Goal: Task Accomplishment & Management: Manage account settings

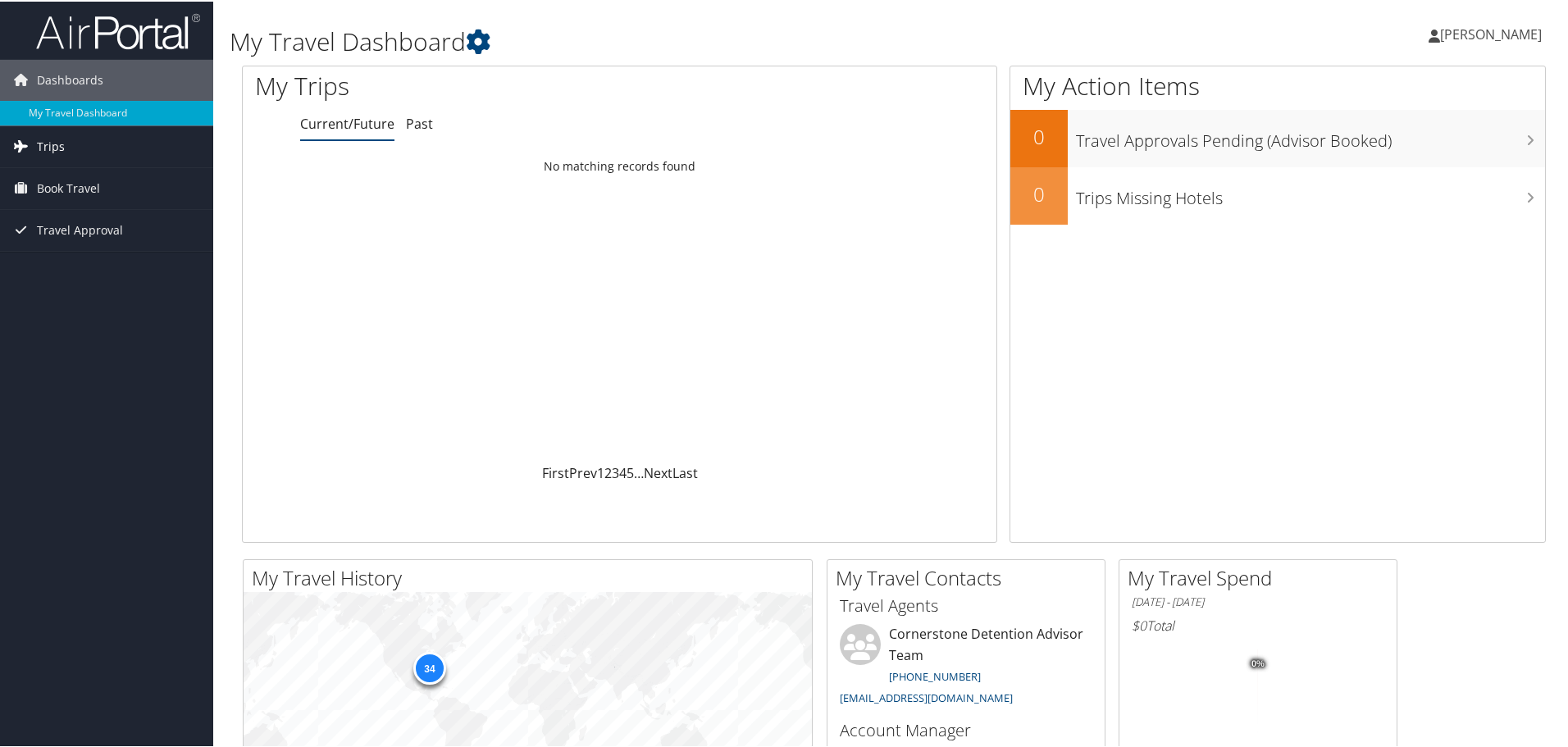
click at [65, 152] on link "Trips" at bounding box center [106, 145] width 214 height 41
click at [80, 188] on link "Current/Future Trips" at bounding box center [106, 178] width 214 height 24
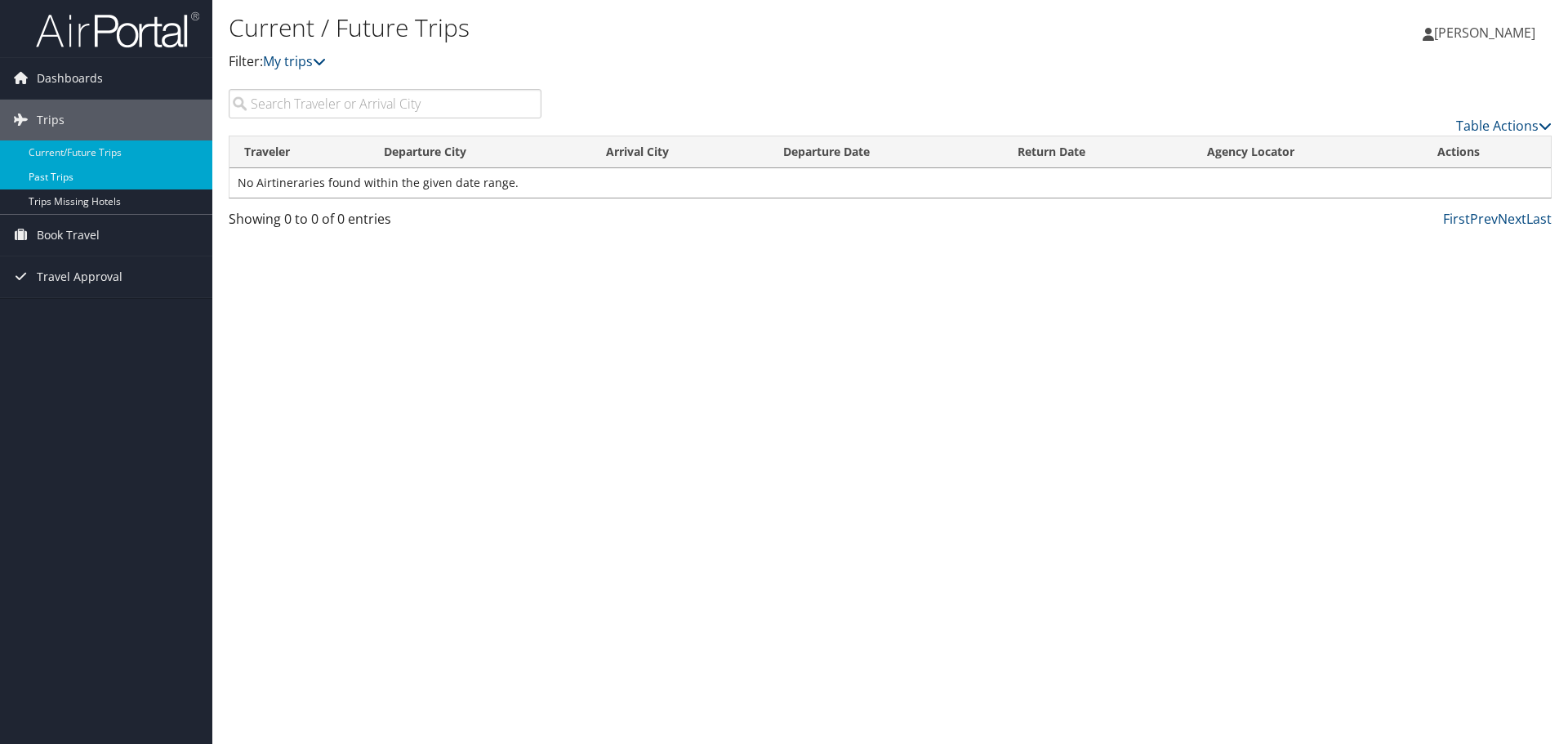
click at [49, 179] on link "Past Trips" at bounding box center [106, 177] width 213 height 24
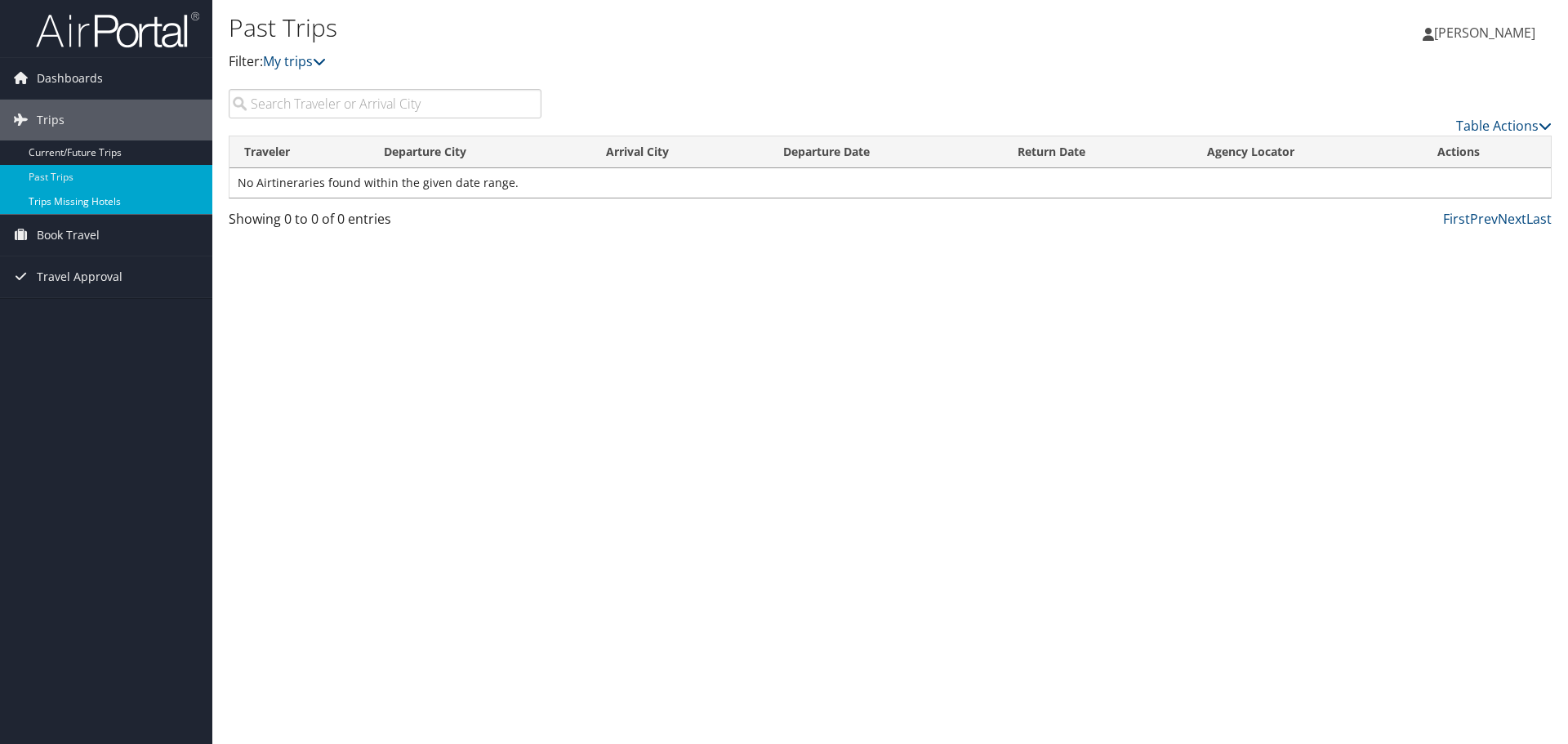
click at [65, 198] on link "Trips Missing Hotels" at bounding box center [106, 201] width 213 height 24
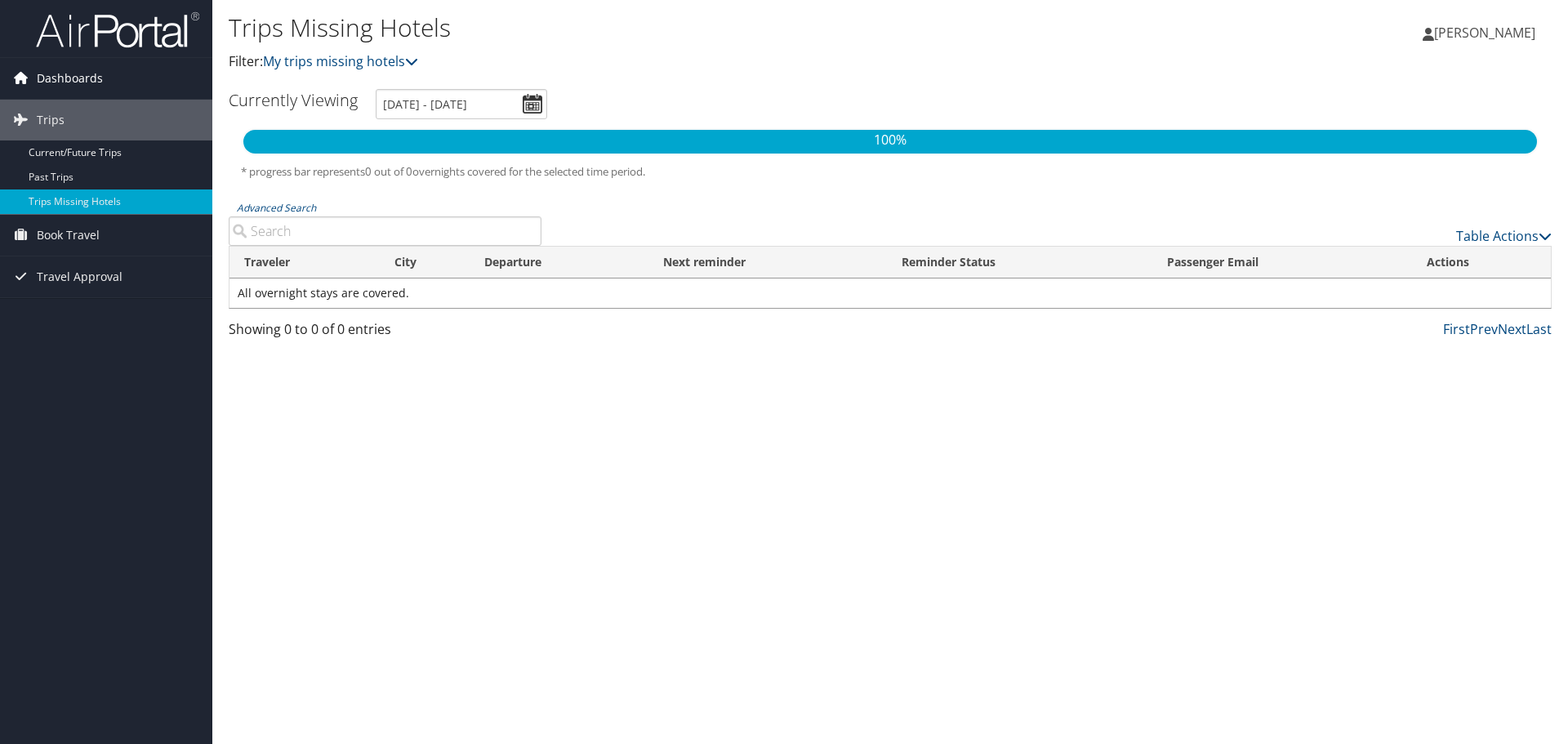
click at [75, 89] on span "Dashboards" at bounding box center [69, 78] width 66 height 41
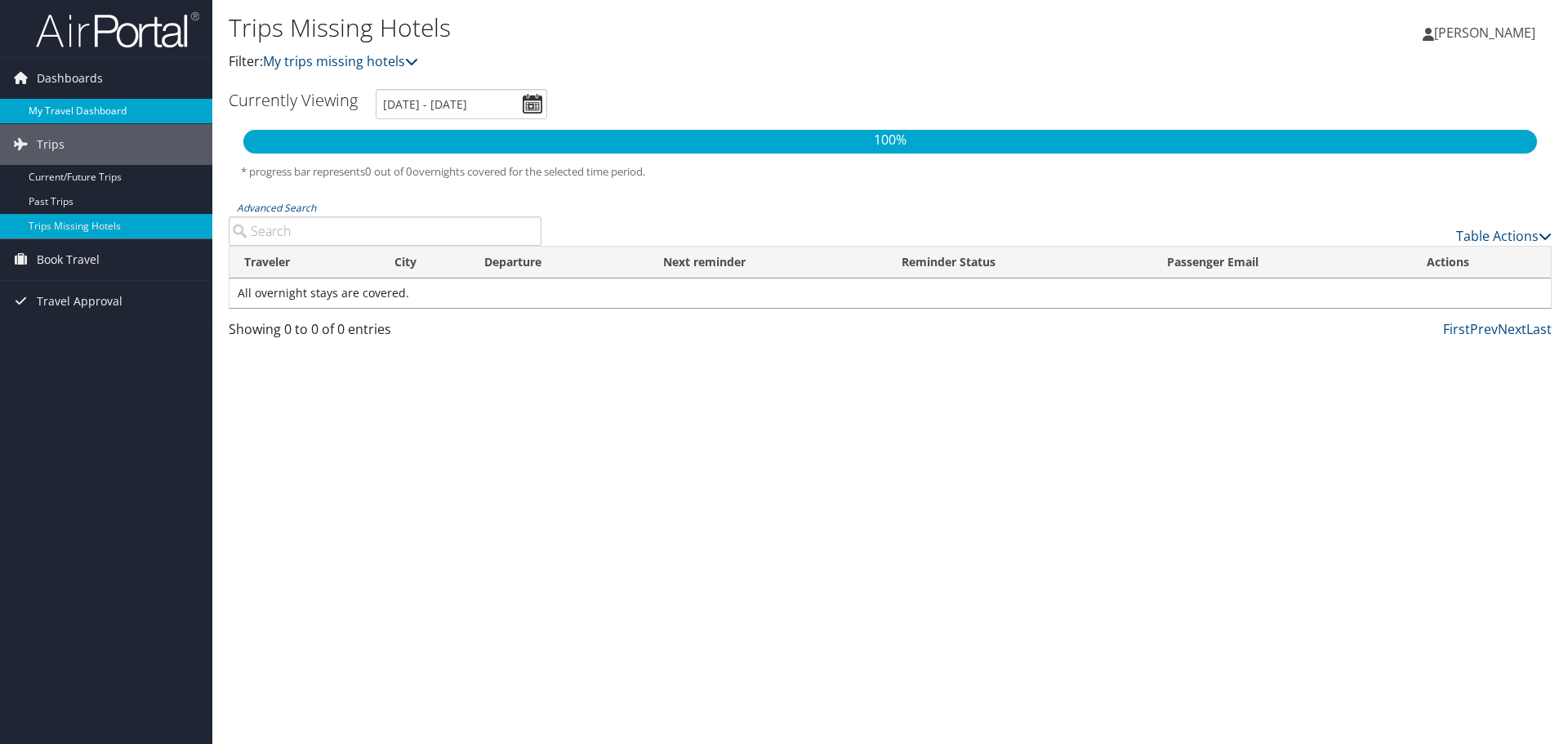
click at [76, 117] on link "My Travel Dashboard" at bounding box center [106, 111] width 213 height 24
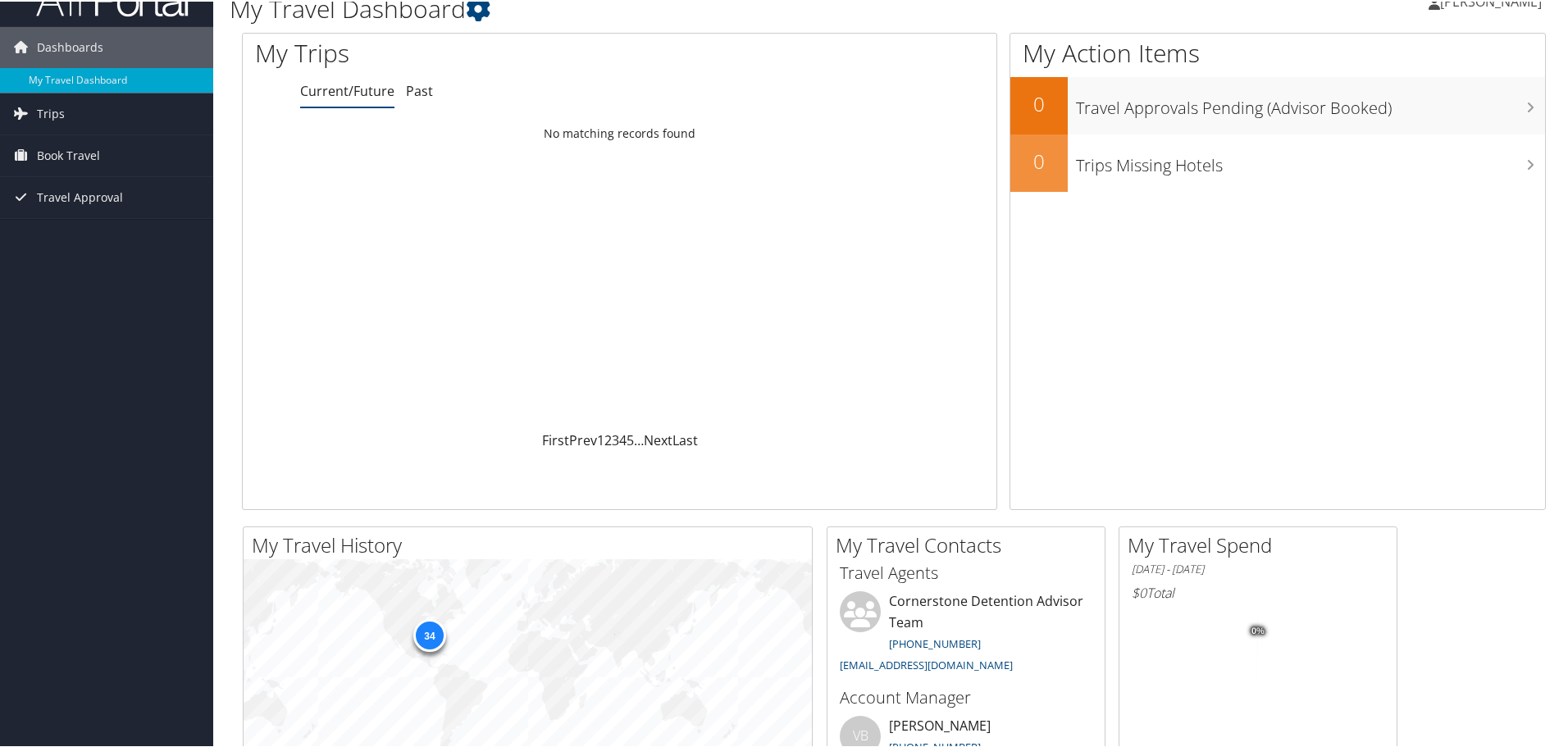
scroll to position [262, 0]
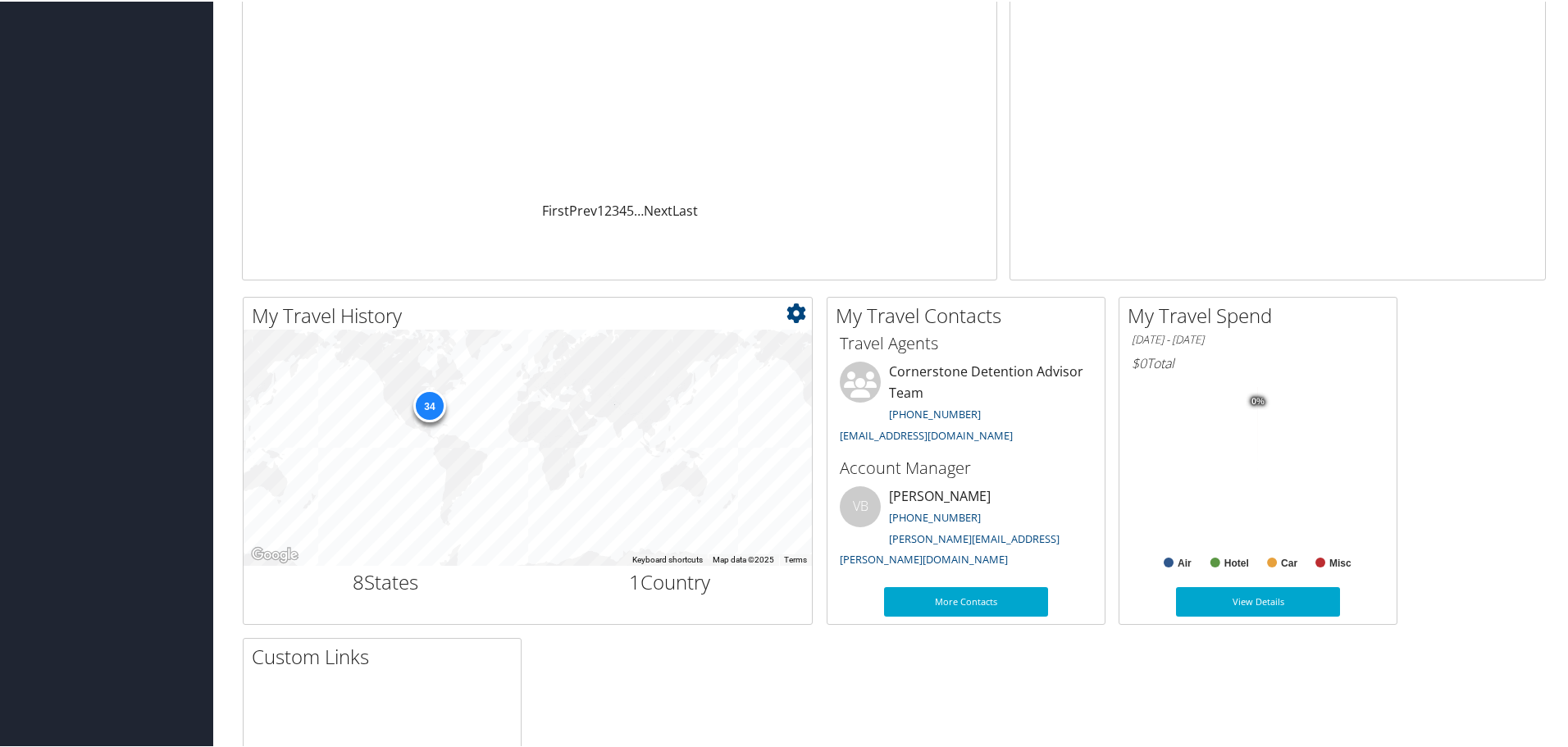
click at [425, 418] on div "34" at bounding box center [429, 404] width 33 height 33
click at [430, 411] on div "34" at bounding box center [429, 404] width 33 height 33
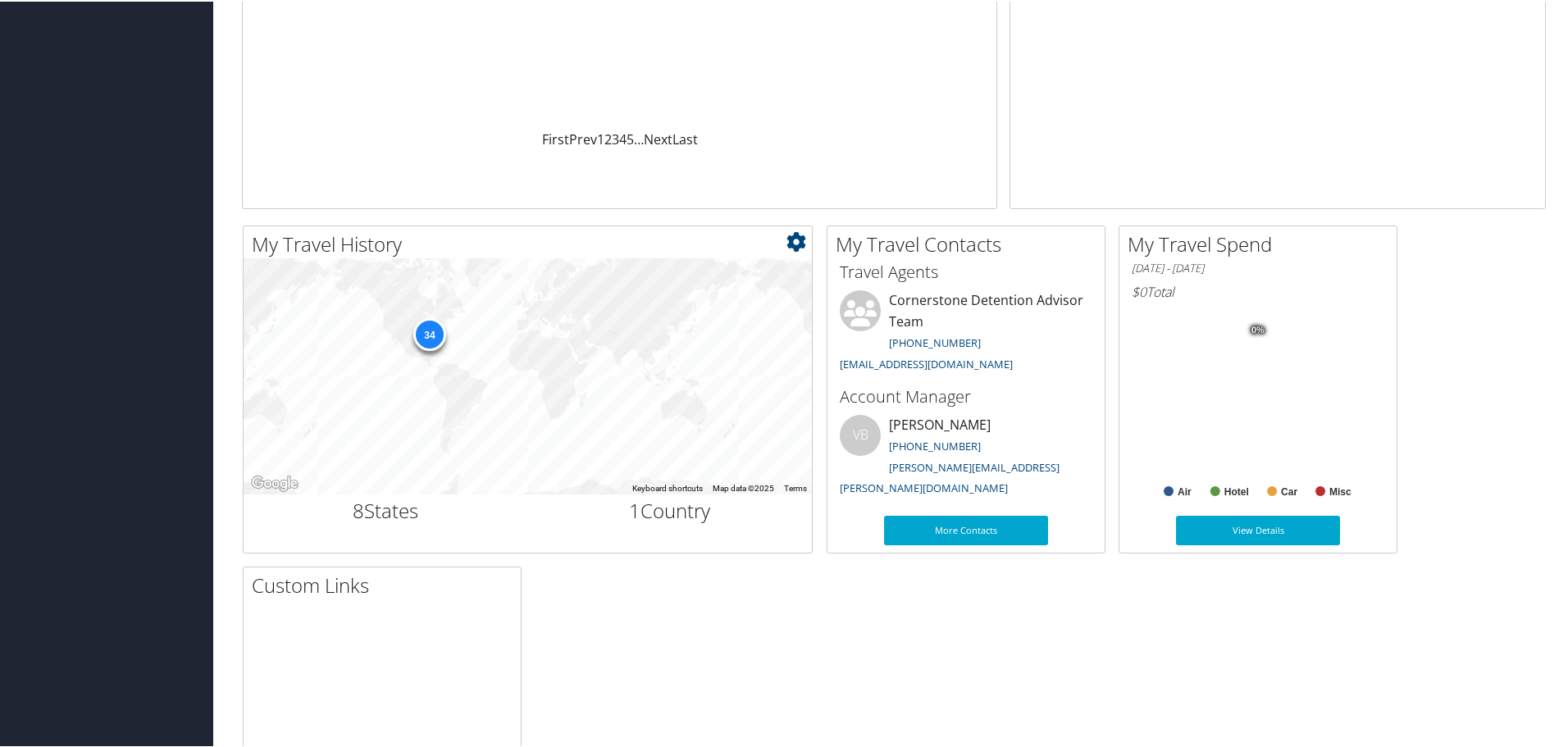
scroll to position [344, 0]
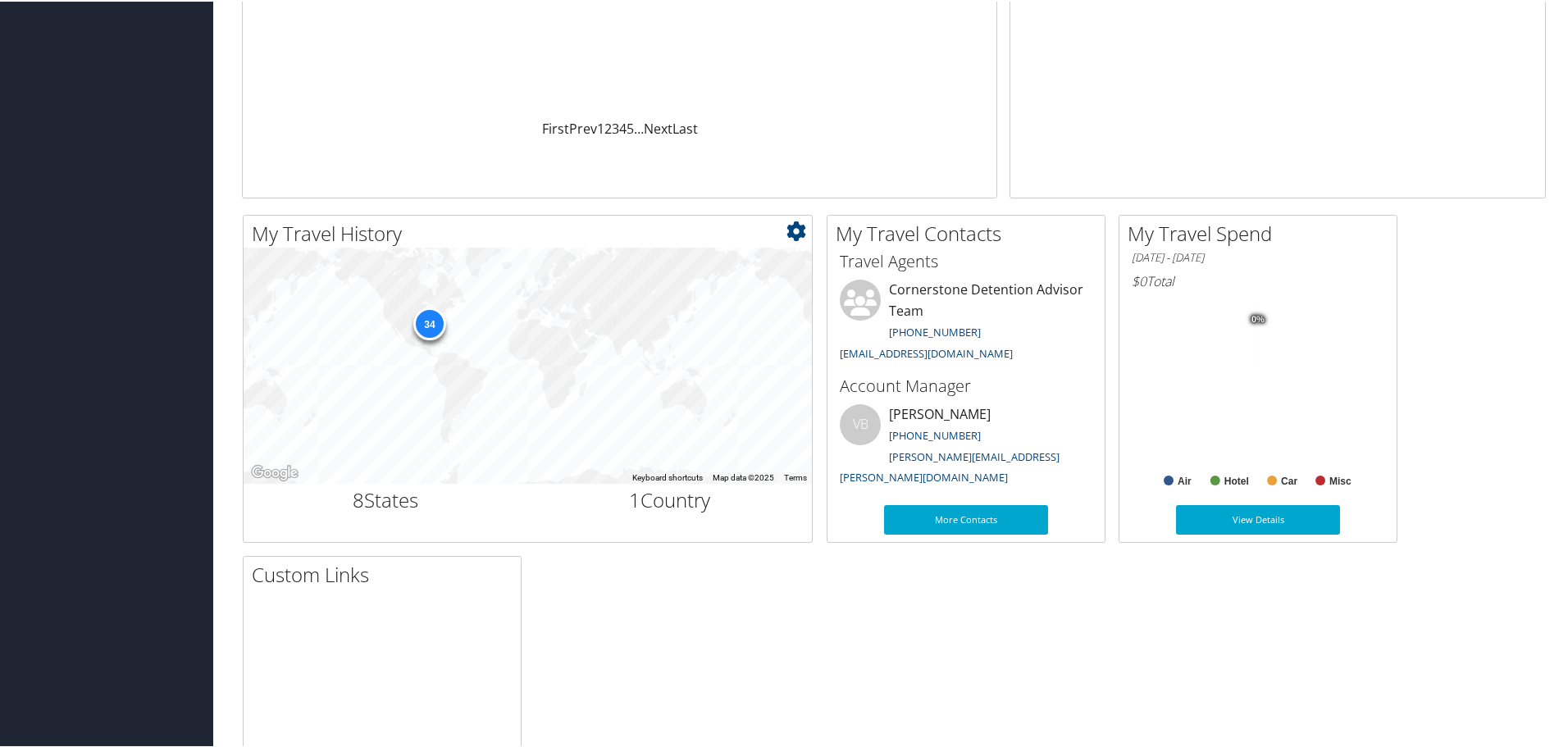
click at [435, 328] on div "34" at bounding box center [429, 323] width 33 height 33
click at [791, 230] on icon at bounding box center [797, 229] width 20 height 20
click at [655, 261] on link "Small" at bounding box center [699, 257] width 216 height 28
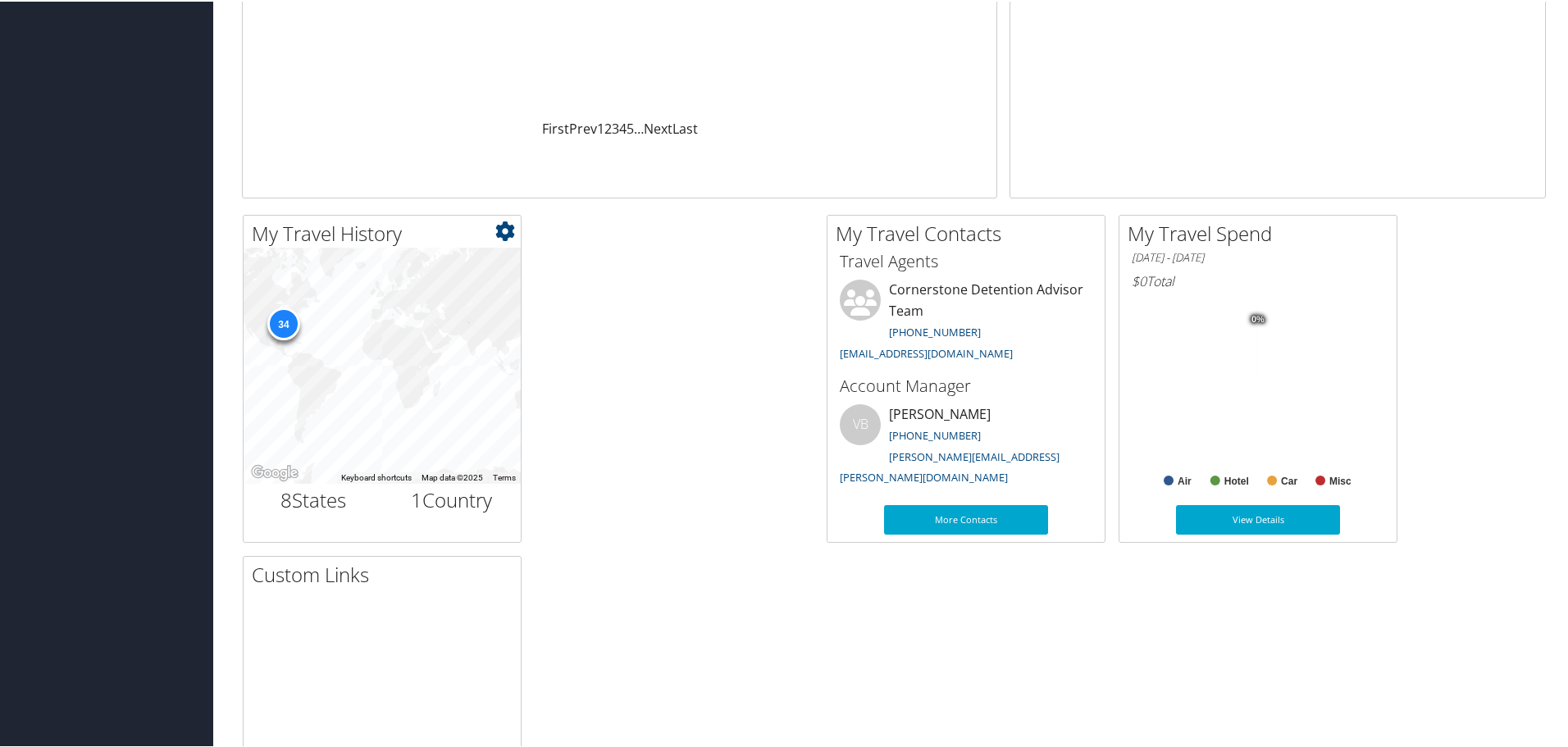
click at [506, 234] on icon at bounding box center [505, 229] width 20 height 20
click at [438, 283] on link "Medium" at bounding box center [408, 285] width 216 height 28
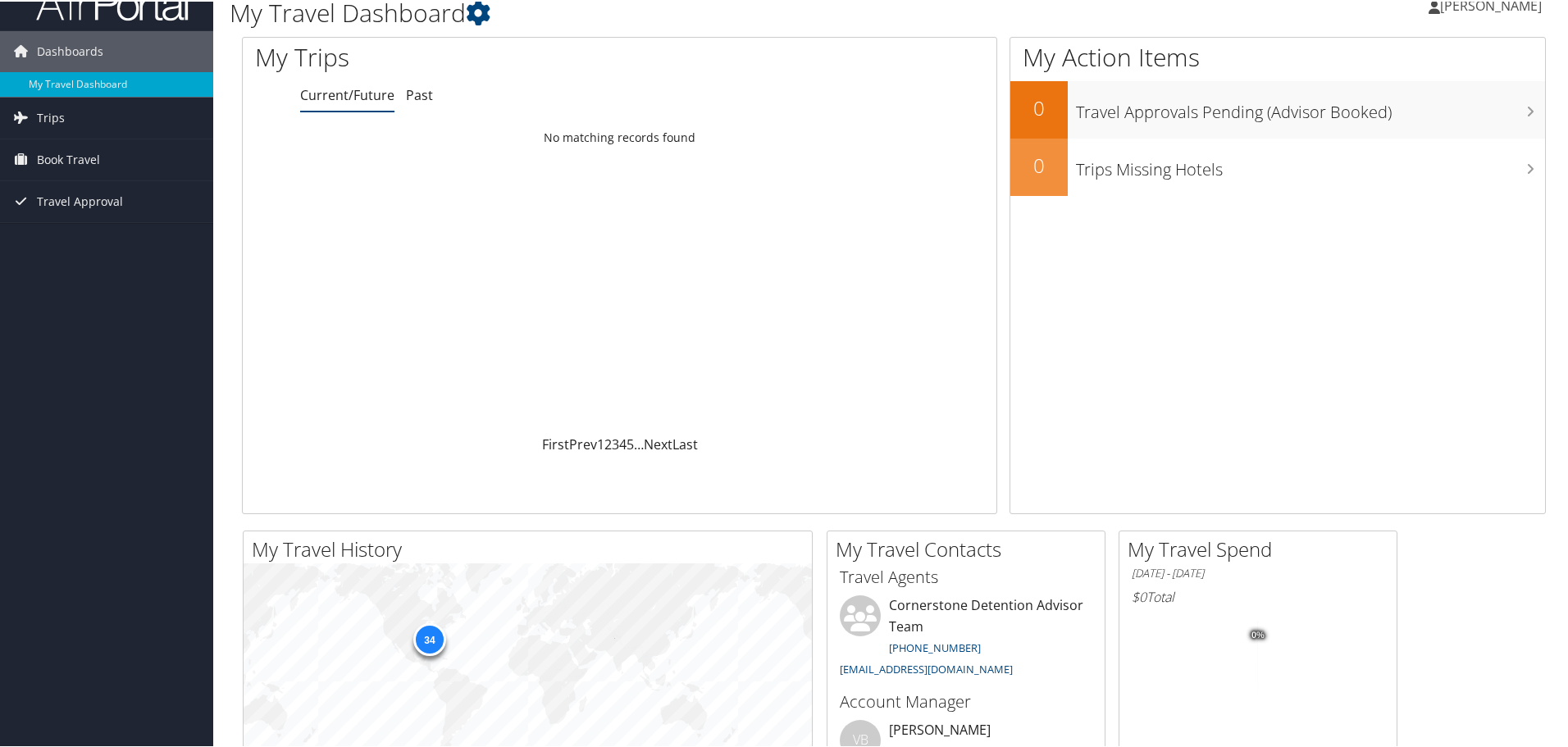
scroll to position [0, 0]
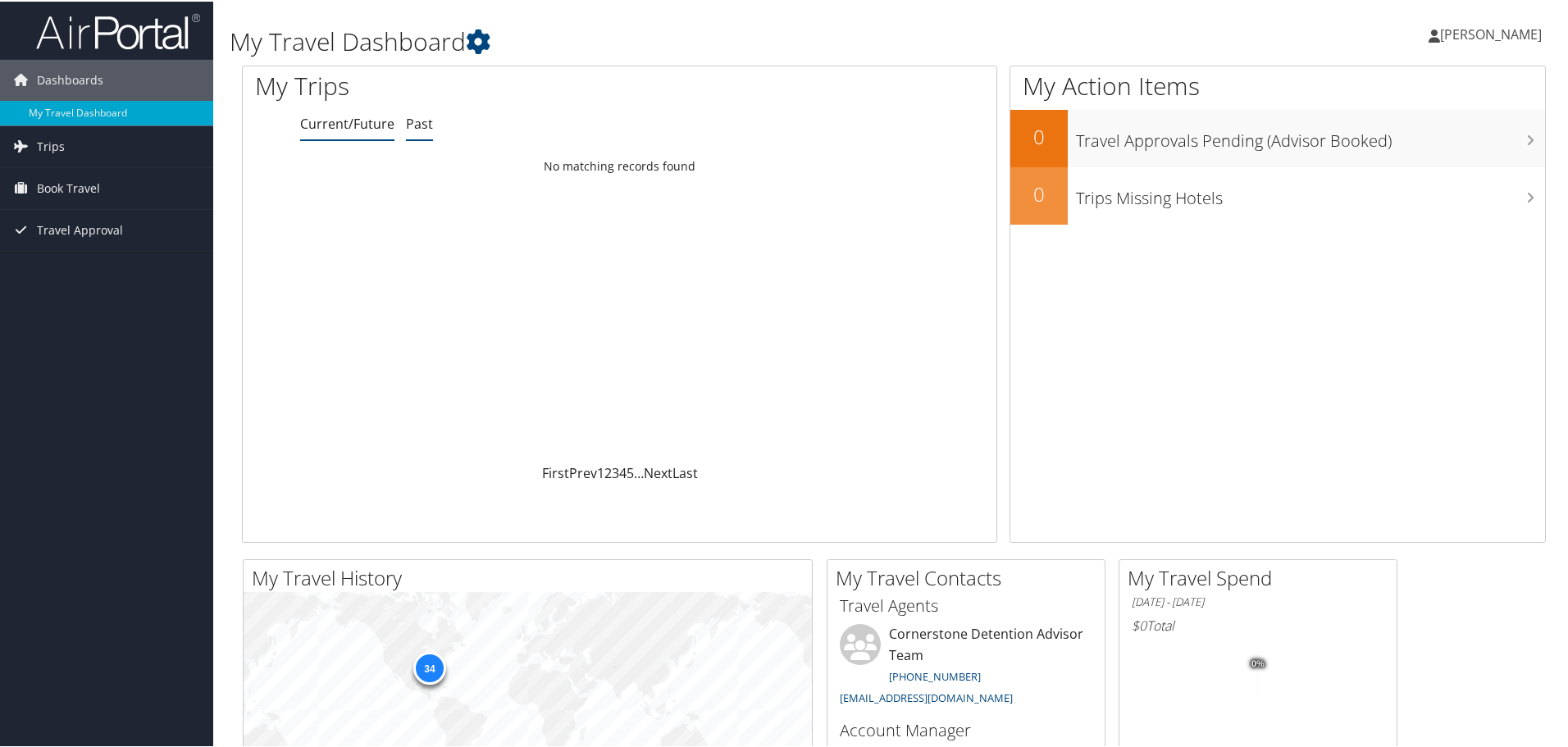
click at [420, 119] on link "Past" at bounding box center [419, 122] width 27 height 18
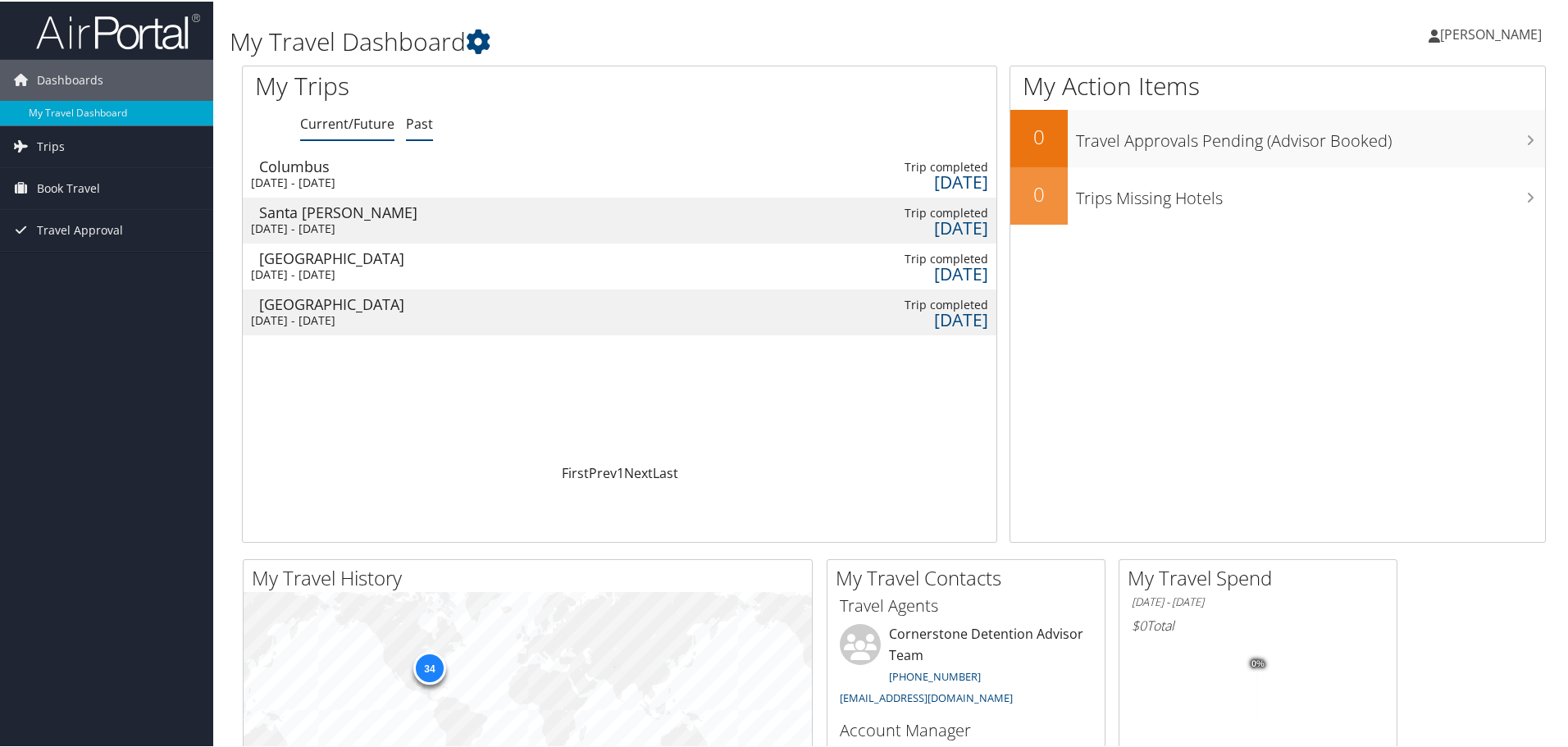
click at [330, 126] on link "Current/Future" at bounding box center [347, 122] width 94 height 18
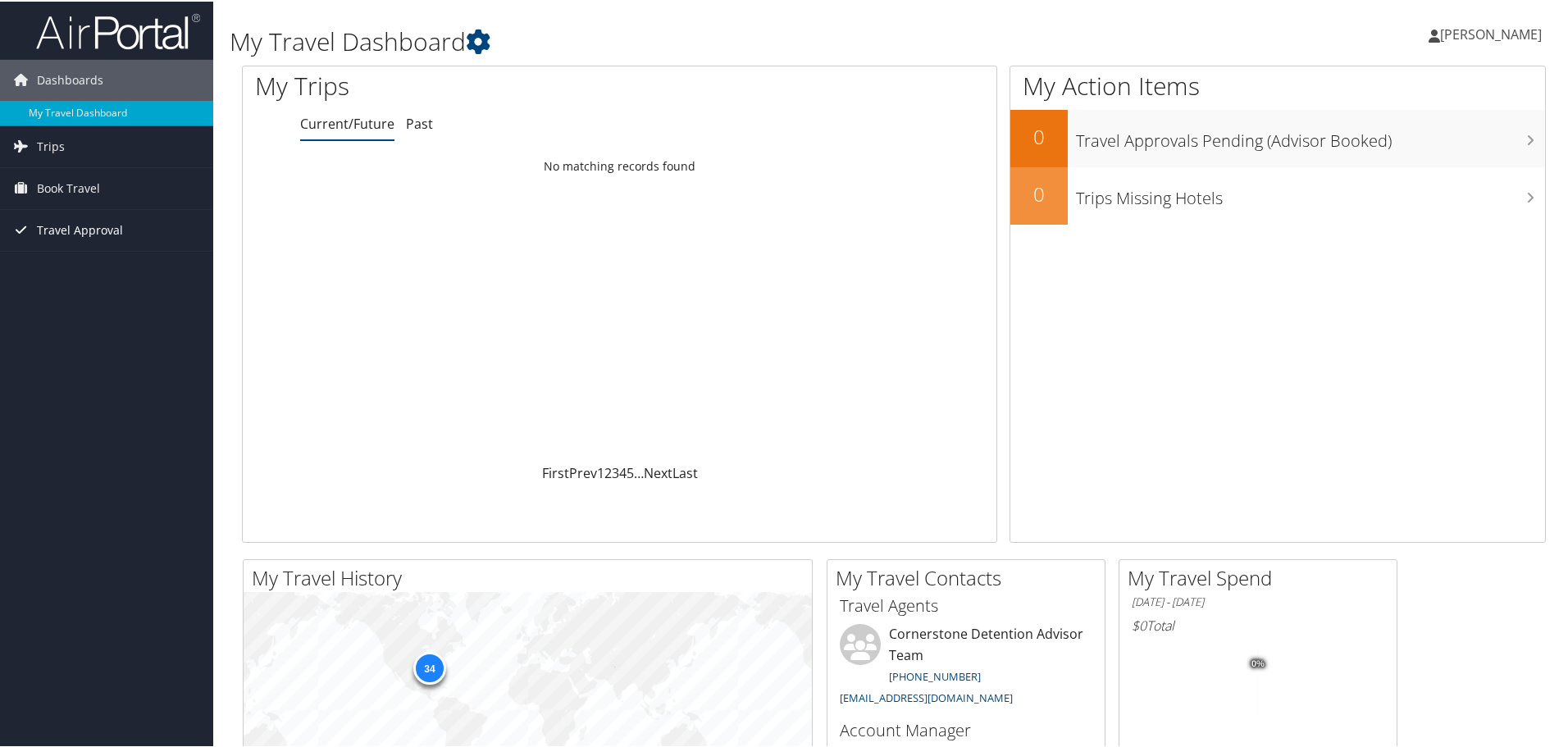
click at [72, 225] on span "Travel Approval" at bounding box center [79, 228] width 86 height 41
click at [79, 251] on link "Pending Trip Approvals" at bounding box center [106, 261] width 214 height 24
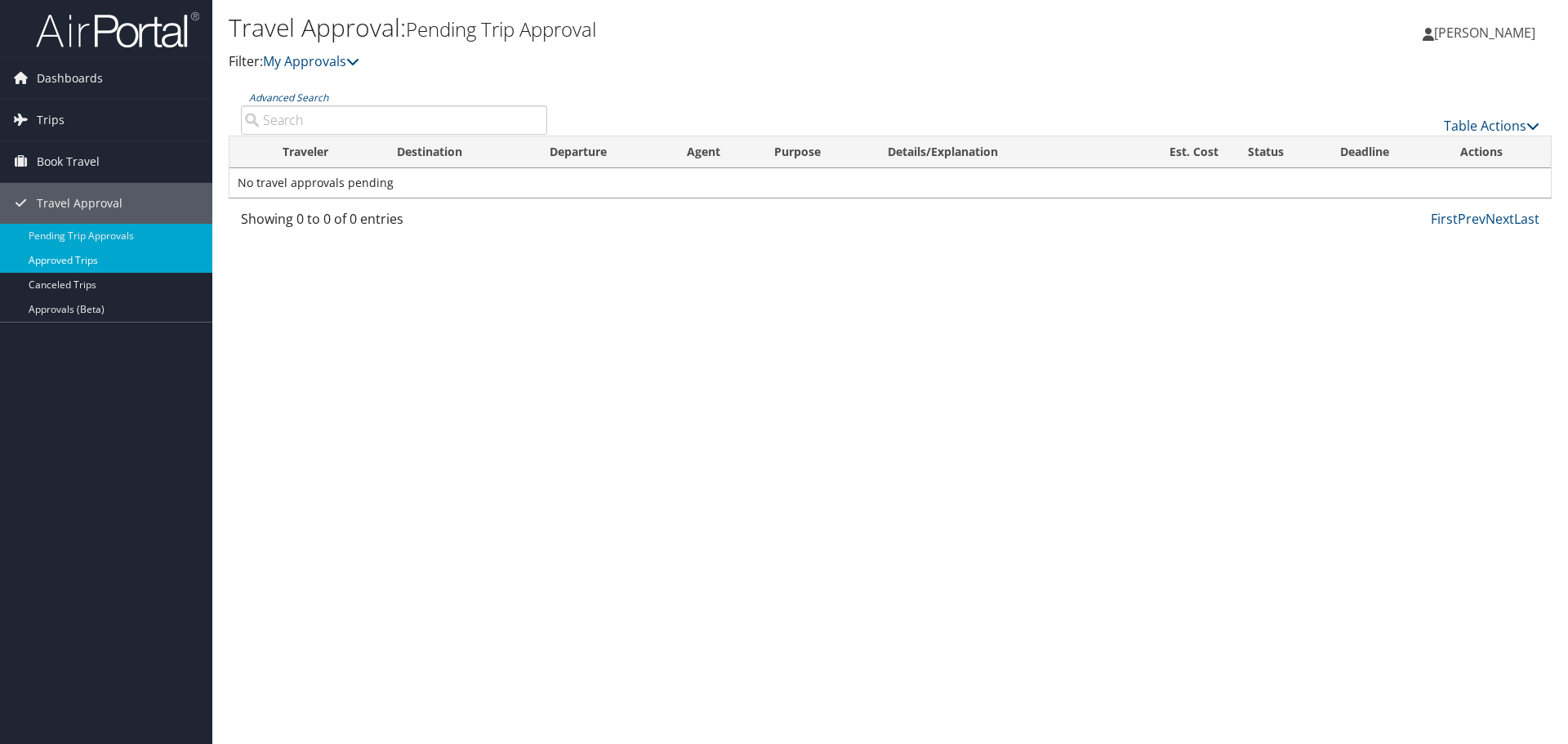
click at [90, 262] on link "Approved Trips" at bounding box center [106, 260] width 213 height 24
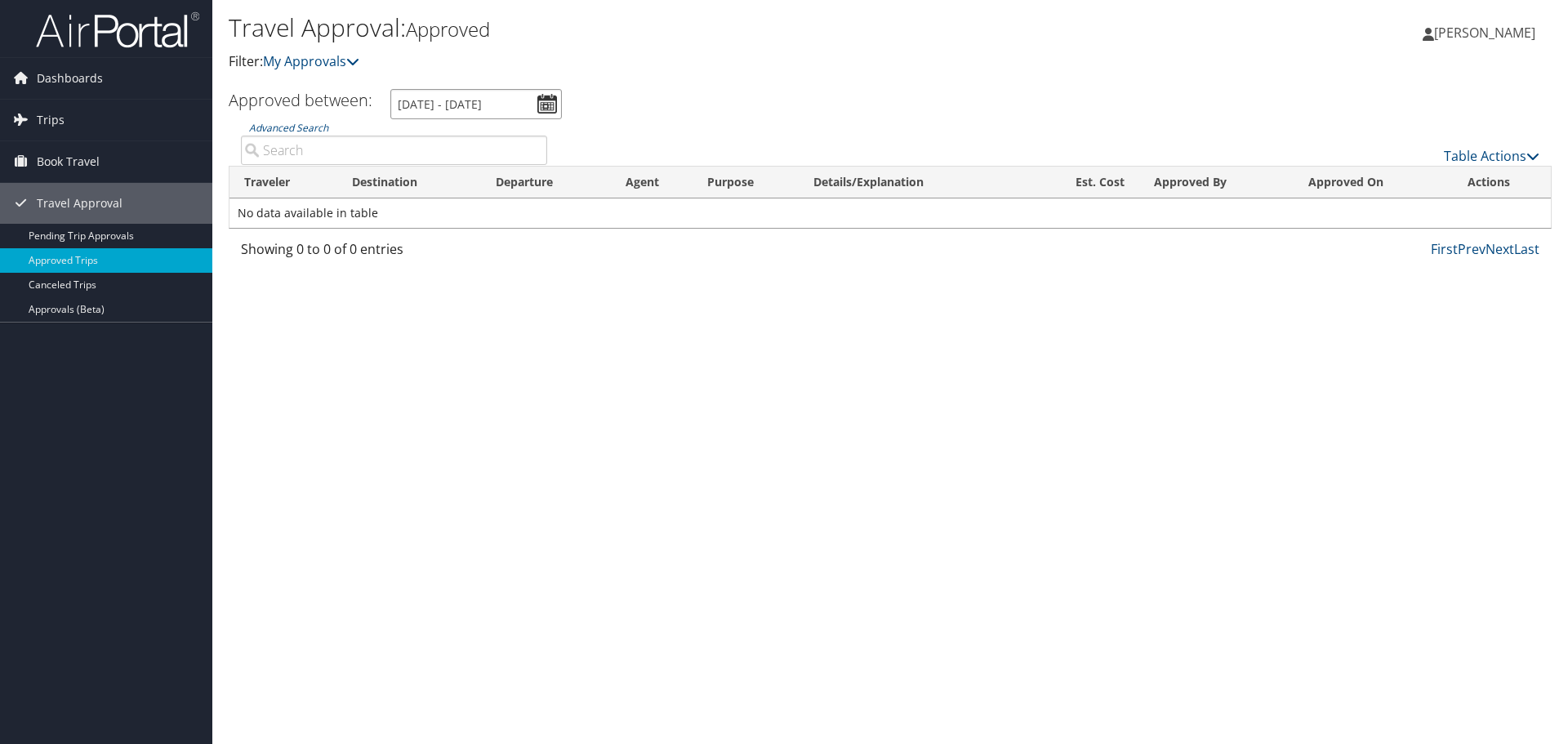
click at [547, 102] on input "9/13/2025 - 10/13/2025" at bounding box center [476, 104] width 172 height 30
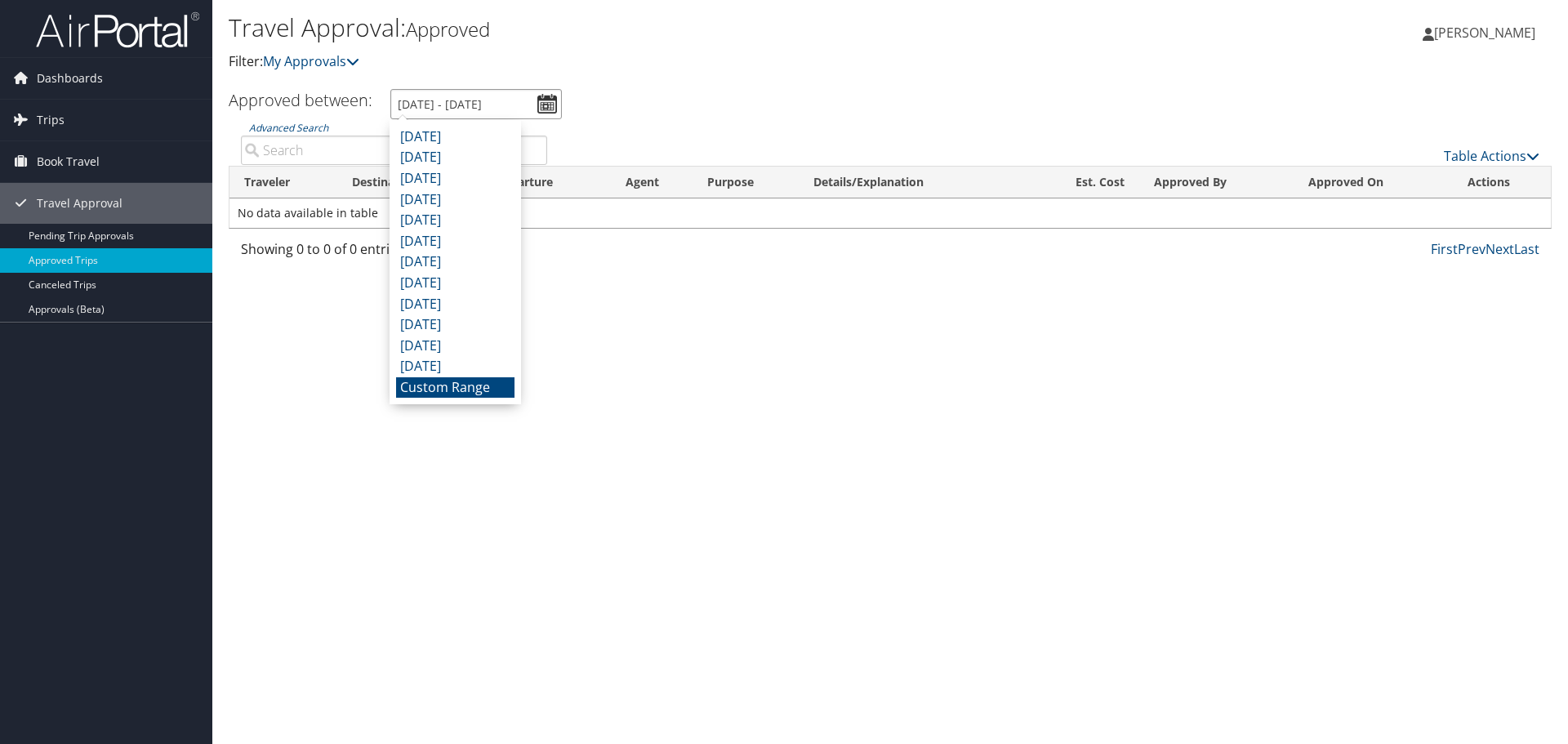
click at [547, 102] on input "[DATE] - [DATE]" at bounding box center [476, 104] width 172 height 30
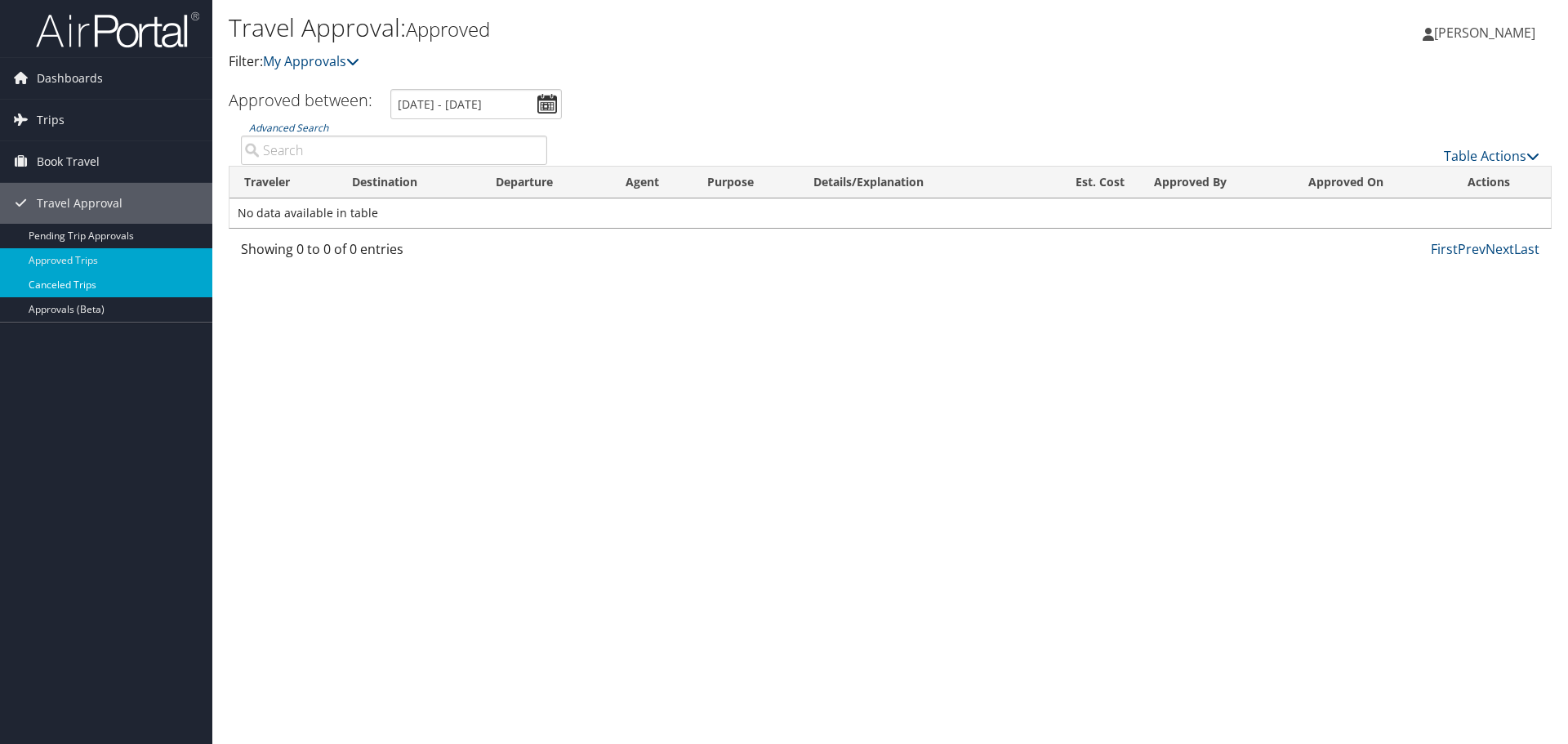
click at [109, 278] on link "Canceled Trips" at bounding box center [106, 285] width 213 height 24
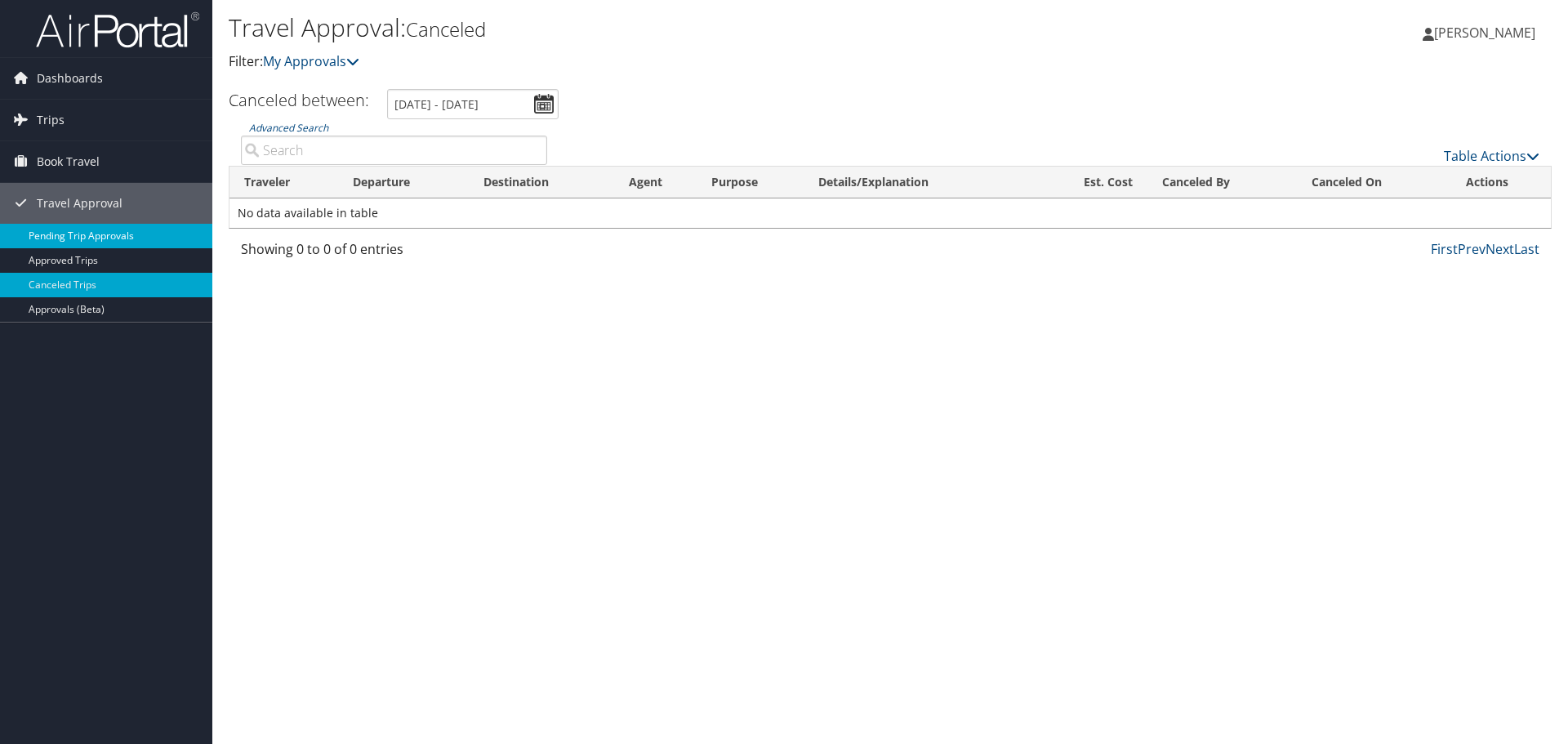
click at [141, 240] on link "Pending Trip Approvals" at bounding box center [106, 236] width 213 height 24
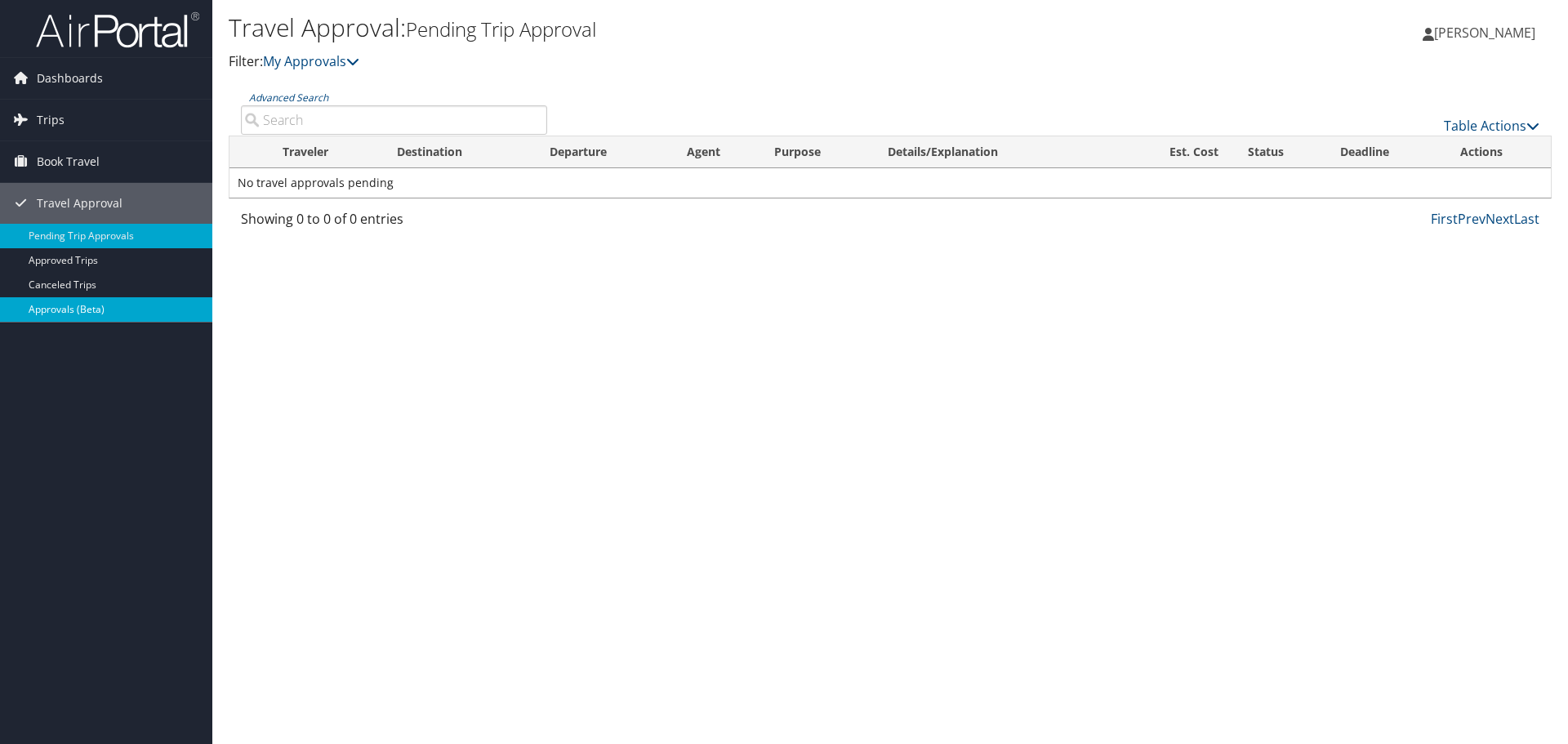
click at [80, 300] on link "Approvals (Beta)" at bounding box center [106, 310] width 213 height 24
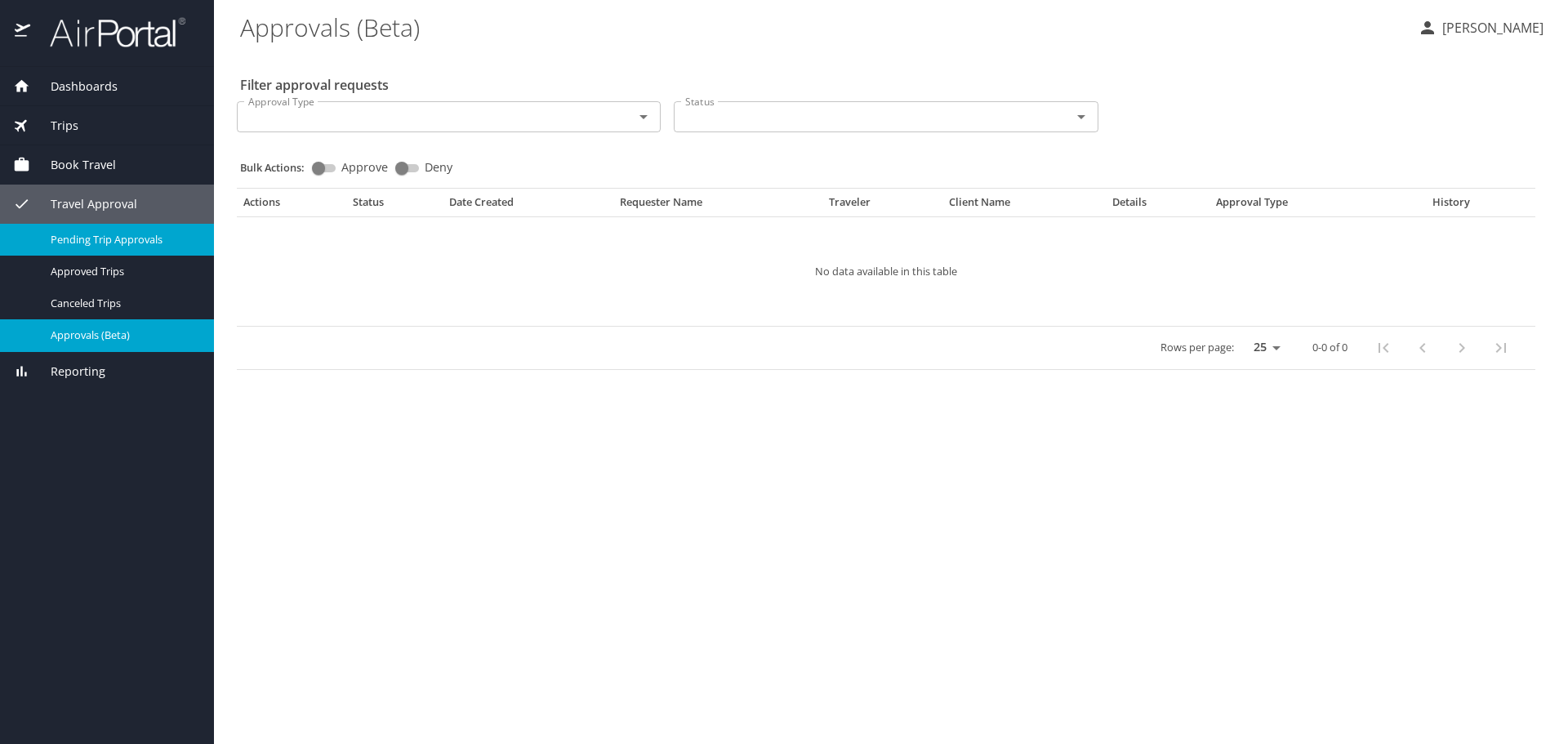
click at [89, 243] on span "Pending Trip Approvals" at bounding box center [122, 240] width 144 height 16
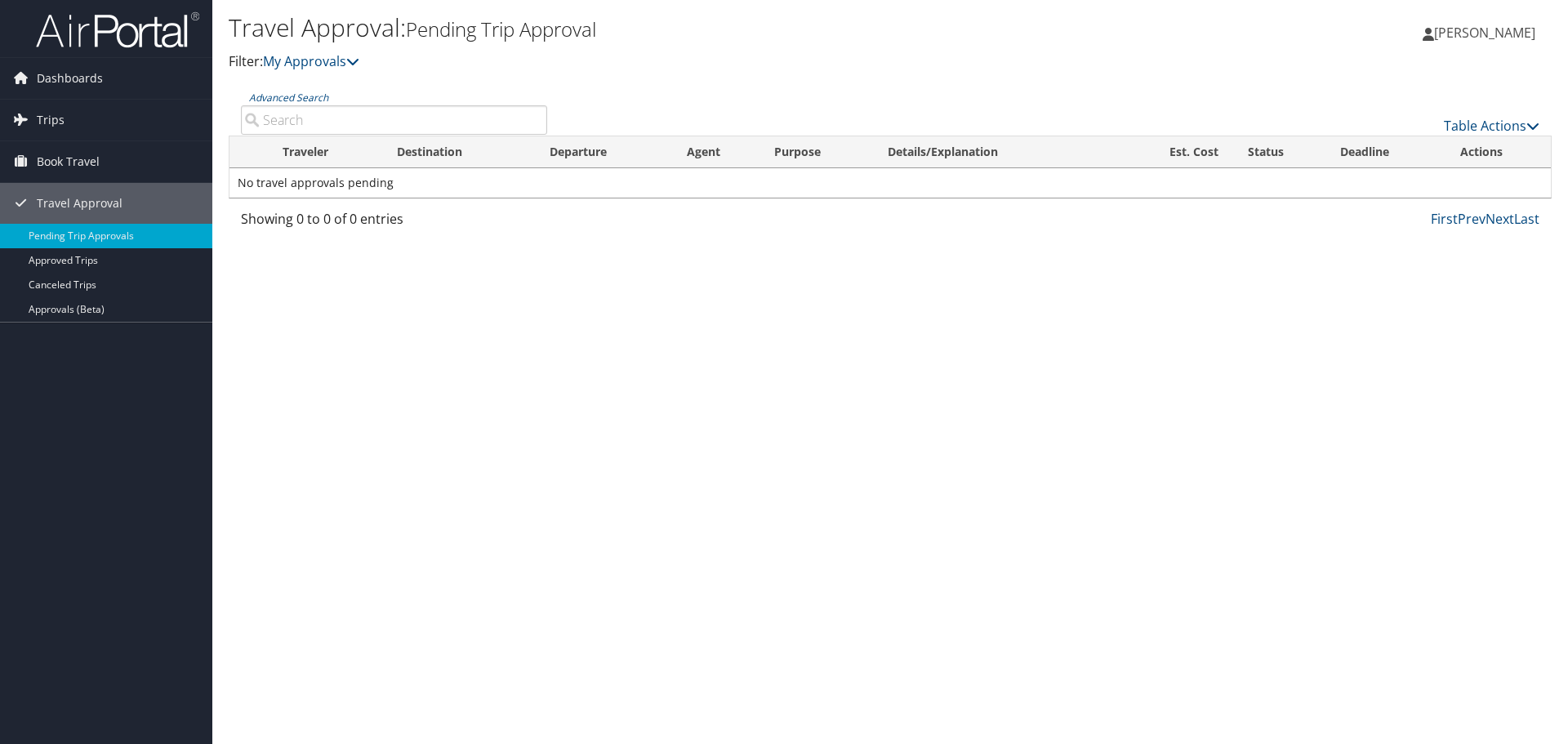
drag, startPoint x: 0, startPoint y: 0, endPoint x: 15, endPoint y: 451, distance: 451.2
click at [15, 451] on div "Dashboards My Travel Dashboard Trips Current/Future Trips Past Trips Trips Miss…" at bounding box center [784, 372] width 1568 height 744
click at [120, 160] on link "Book Travel" at bounding box center [106, 161] width 213 height 41
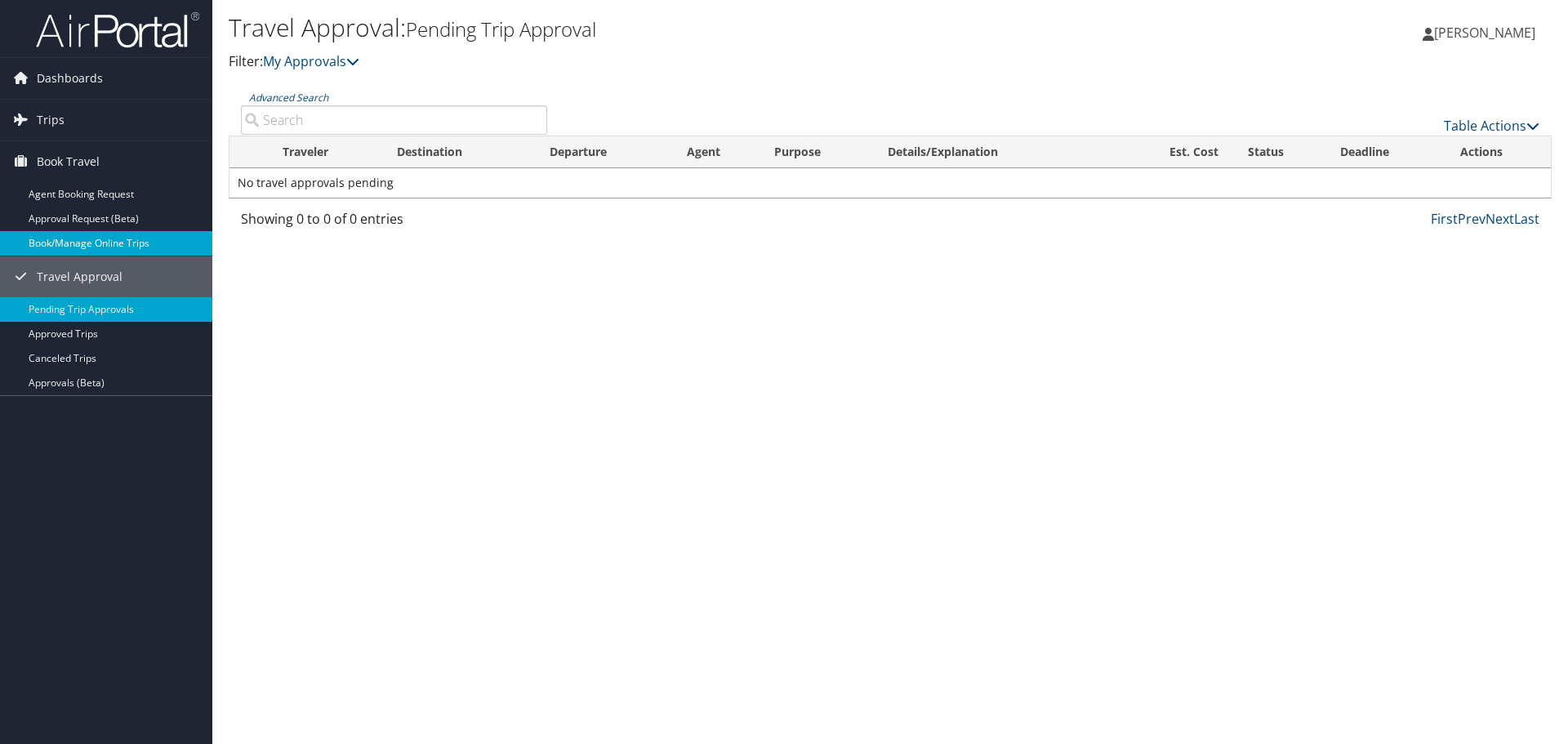
click at [141, 244] on link "Book/Manage Online Trips" at bounding box center [106, 243] width 213 height 24
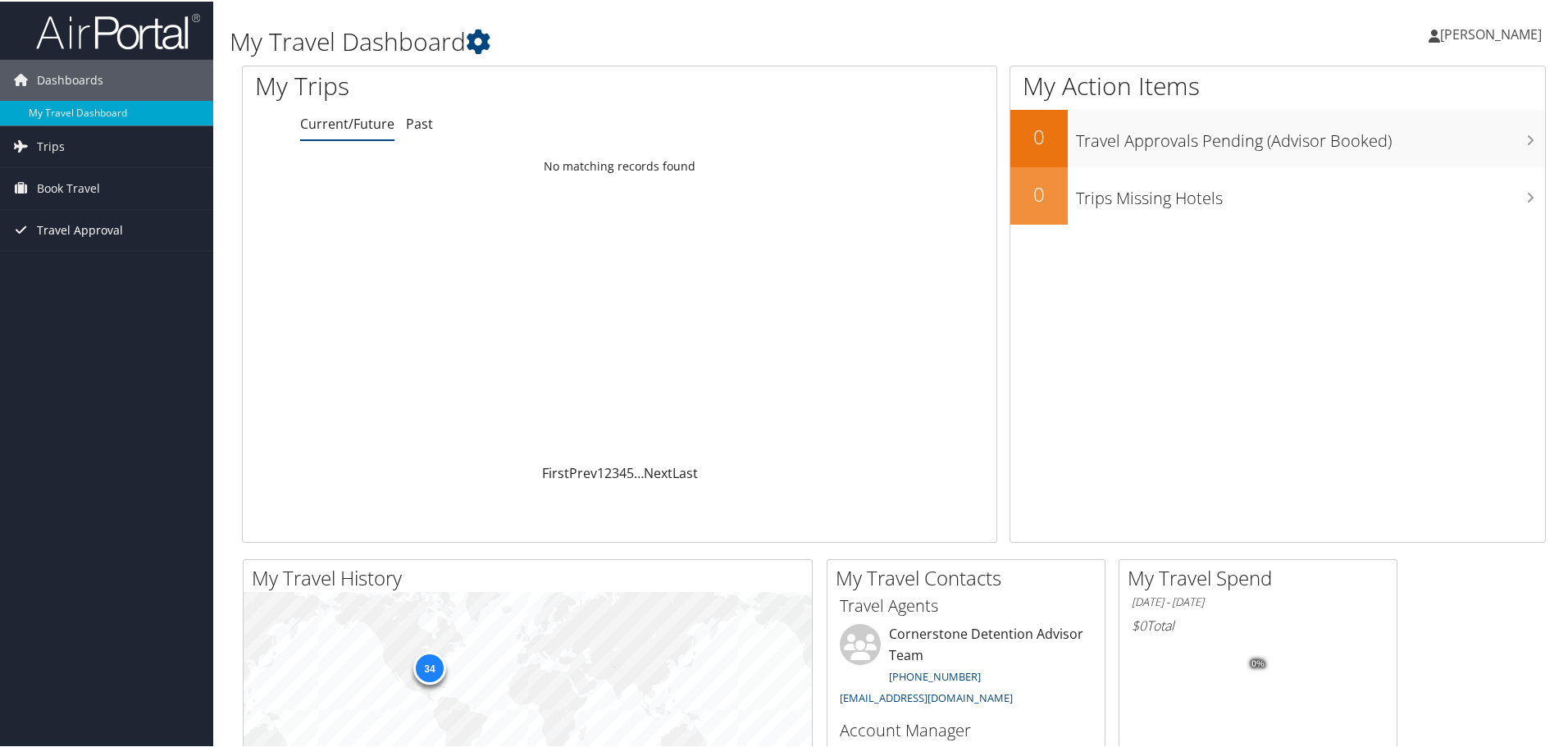
click at [80, 228] on span "Travel Approval" at bounding box center [79, 228] width 86 height 41
click at [85, 254] on link "Pending Trip Approvals" at bounding box center [106, 261] width 214 height 24
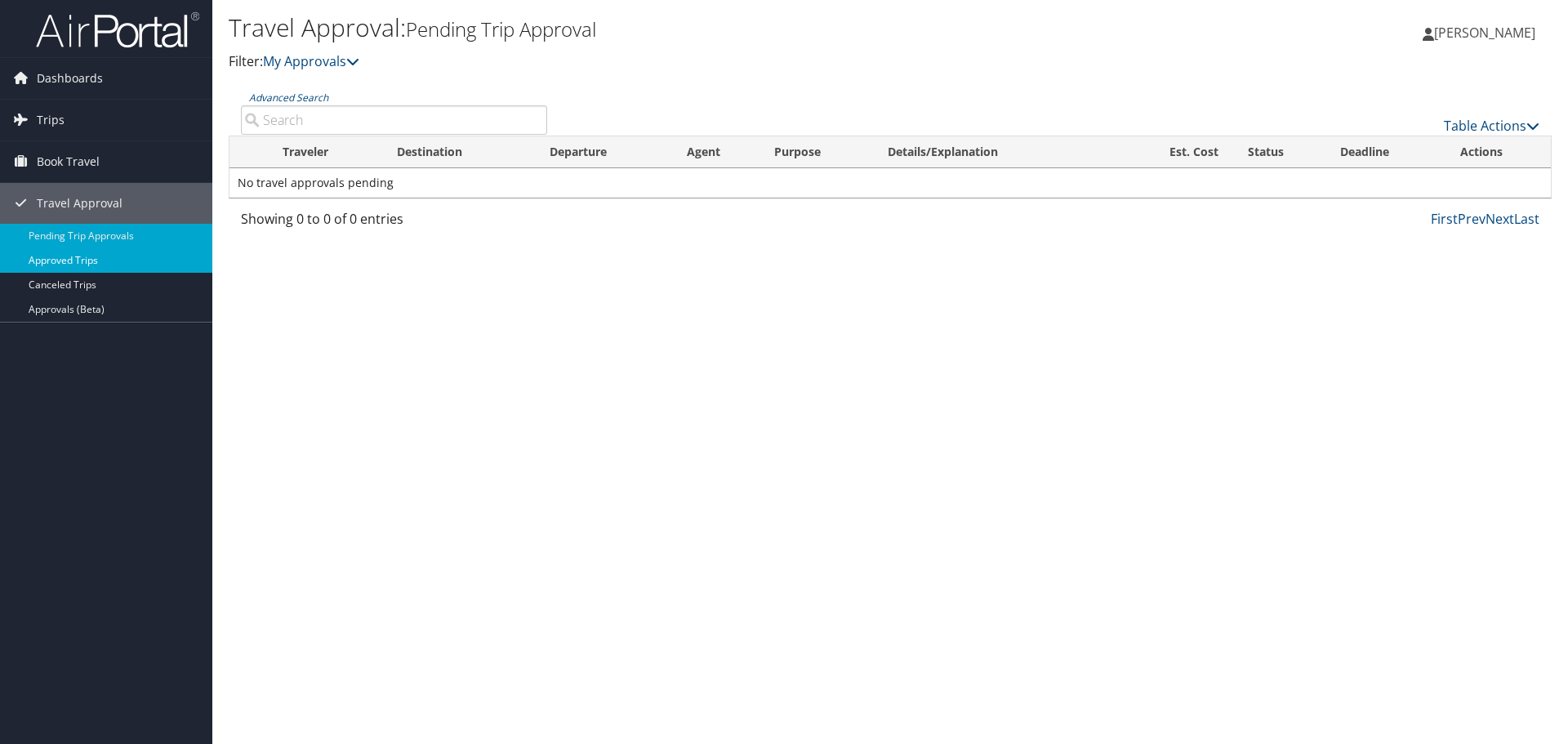
click at [106, 265] on link "Approved Trips" at bounding box center [106, 260] width 213 height 24
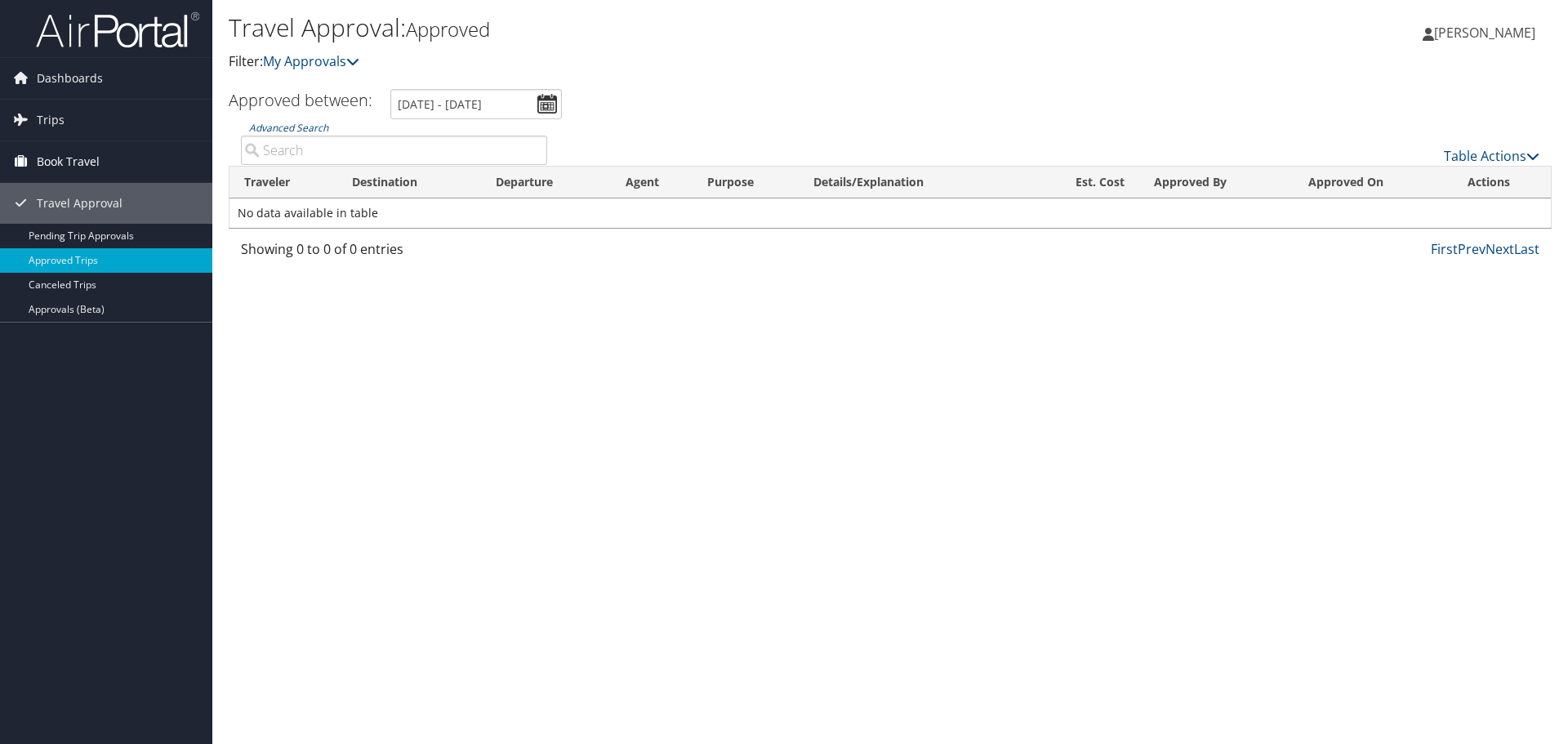
click at [93, 156] on span "Book Travel" at bounding box center [68, 161] width 62 height 41
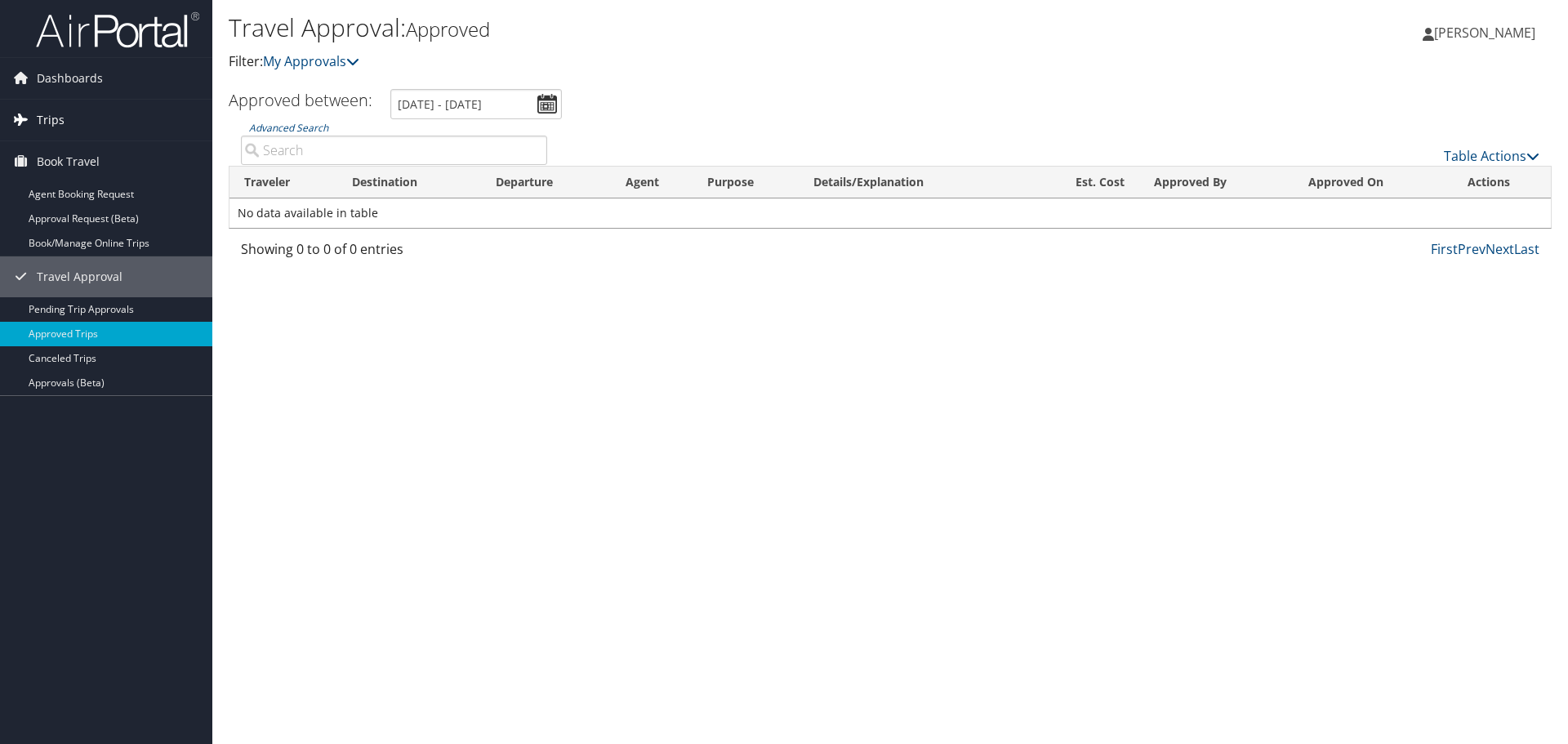
click at [88, 122] on link "Trips" at bounding box center [106, 120] width 213 height 41
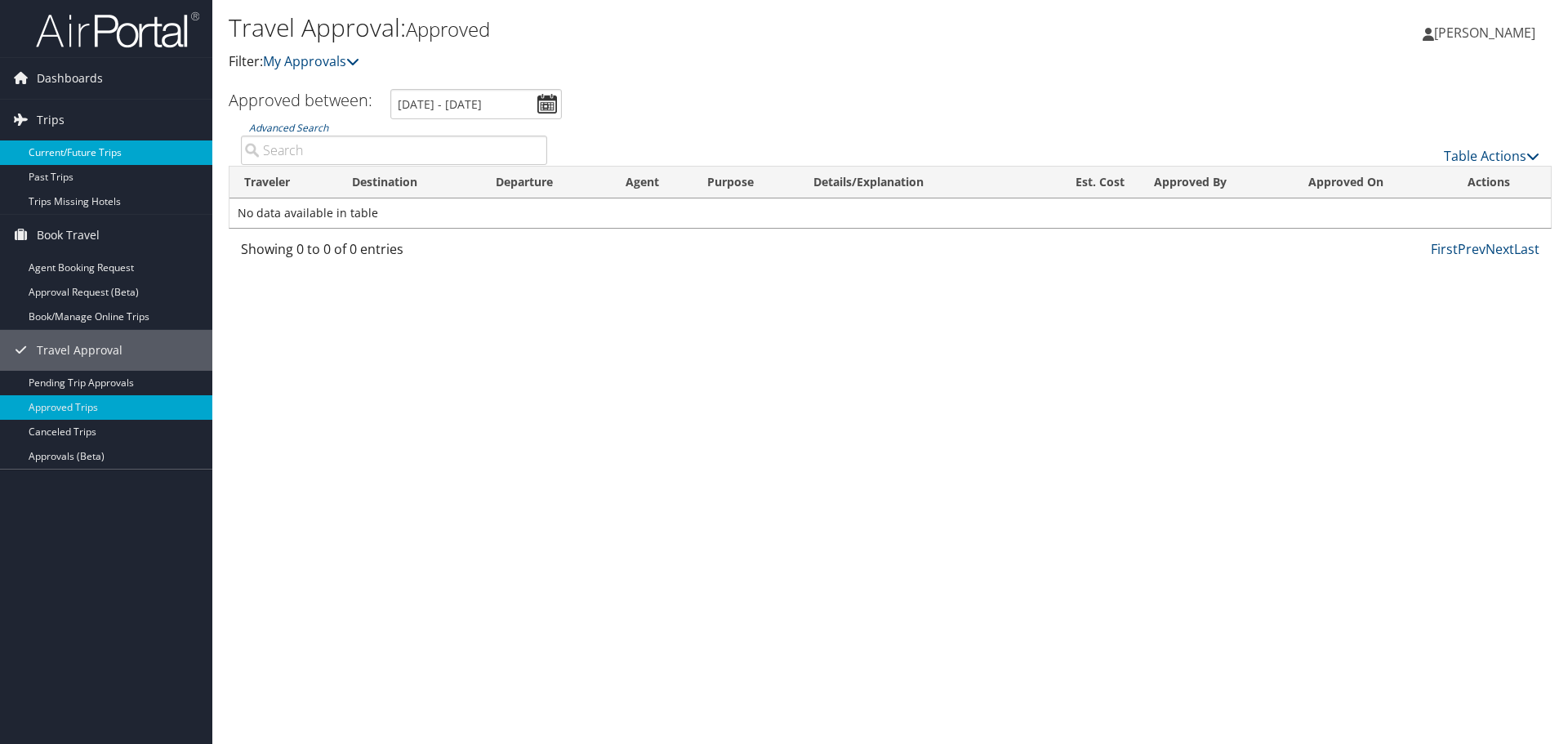
click at [90, 146] on link "Current/Future Trips" at bounding box center [106, 153] width 213 height 24
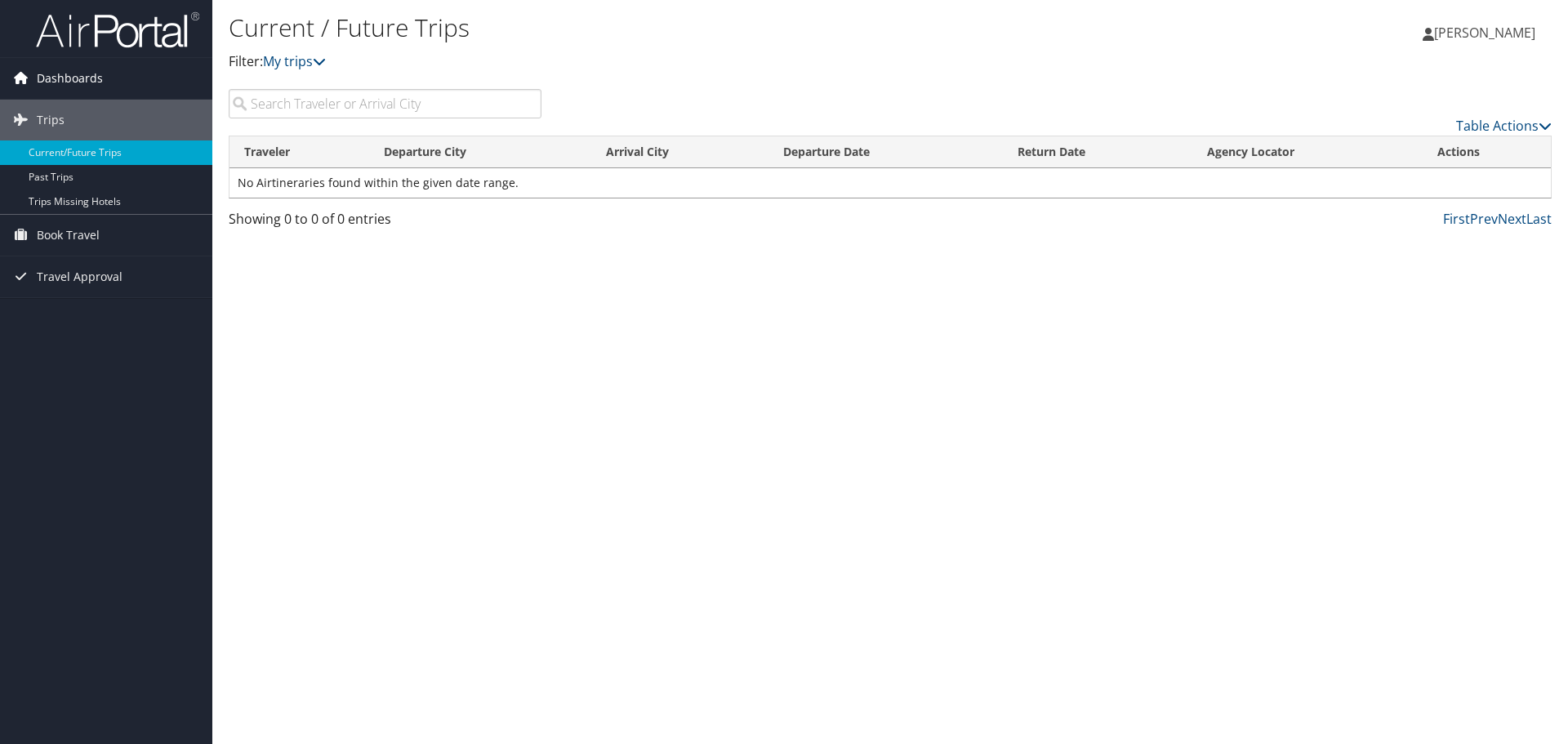
click at [109, 76] on link "Dashboards" at bounding box center [106, 78] width 213 height 41
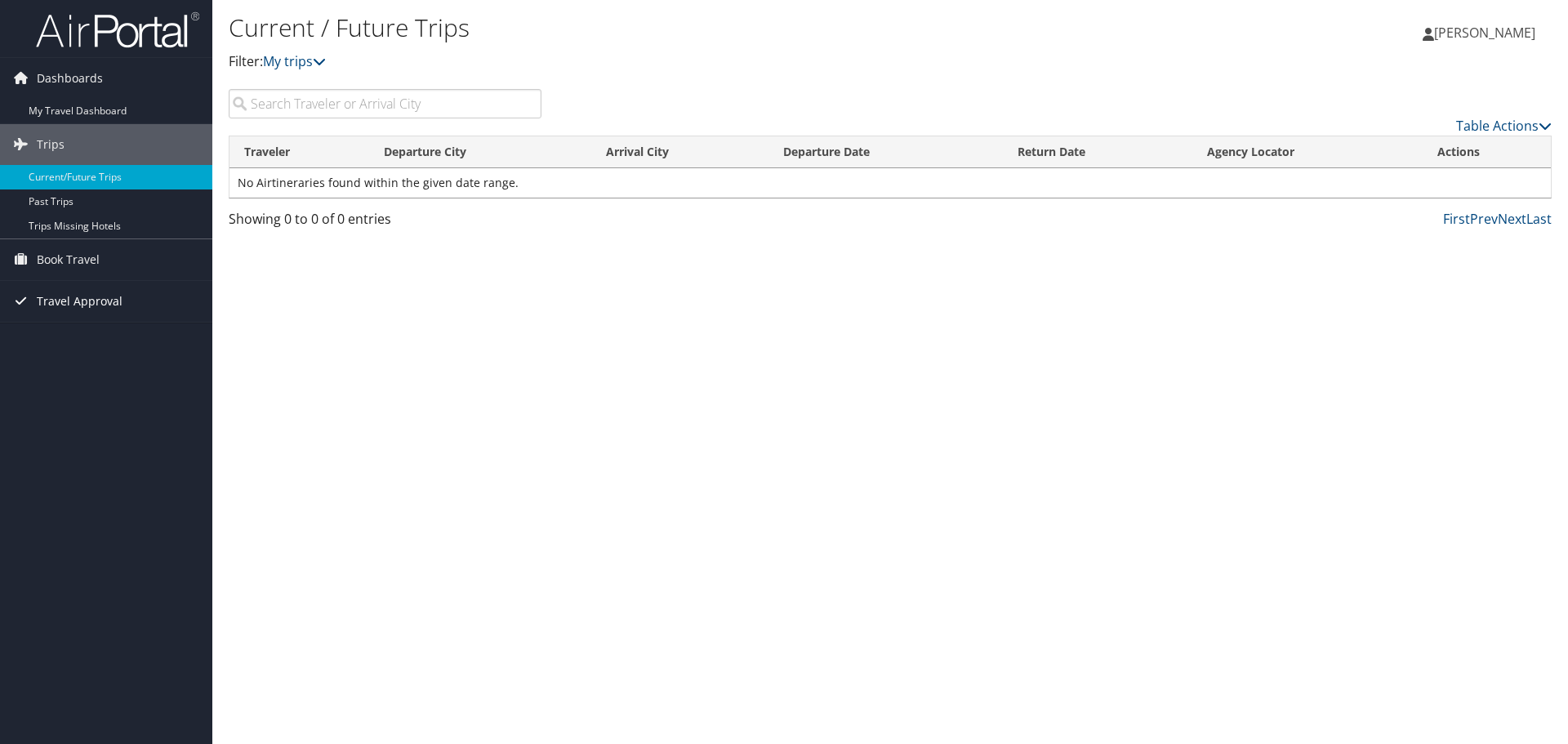
click at [105, 306] on span "Travel Approval" at bounding box center [79, 301] width 86 height 41
click at [111, 340] on link "Pending Trip Approvals" at bounding box center [106, 334] width 213 height 24
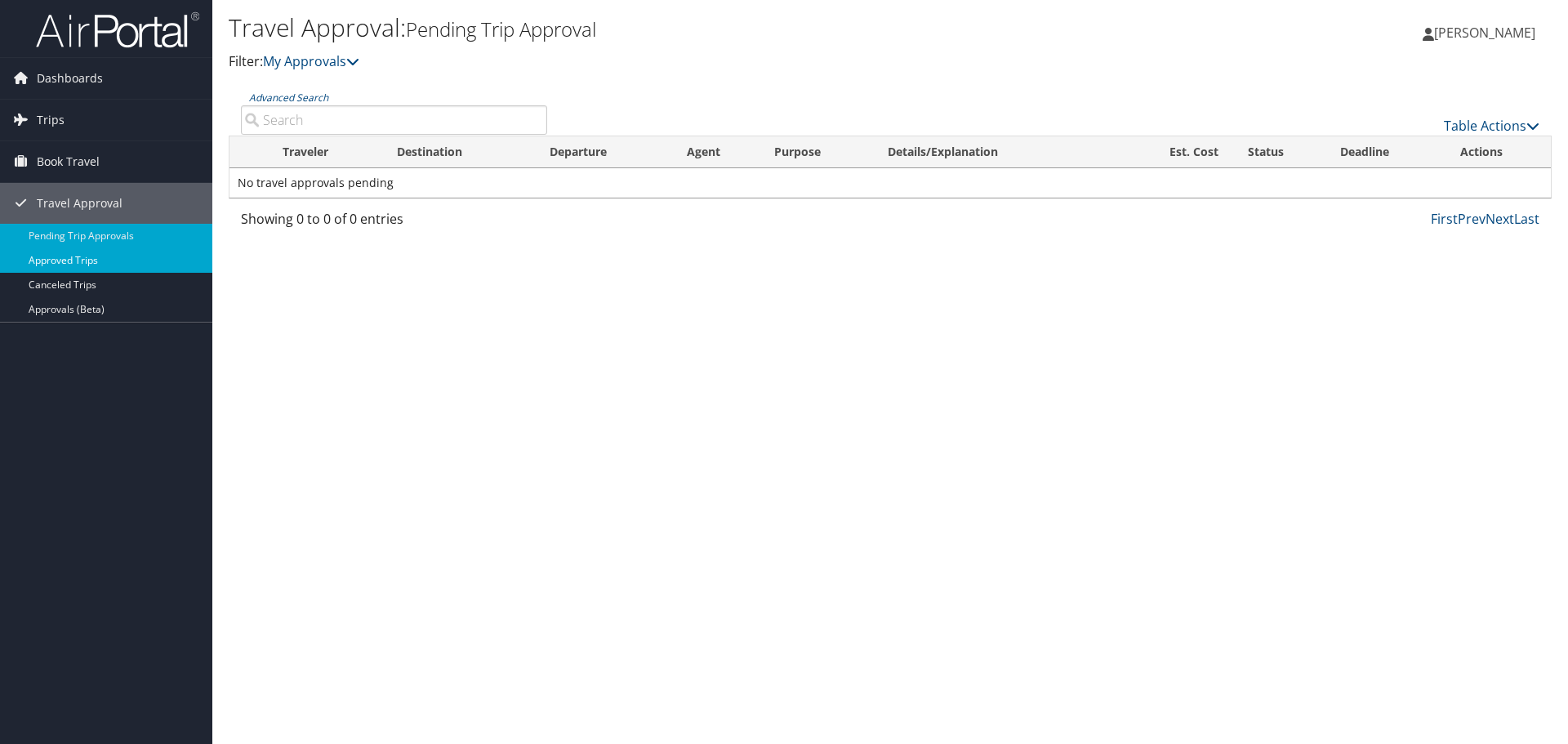
click at [85, 265] on link "Approved Trips" at bounding box center [106, 260] width 213 height 24
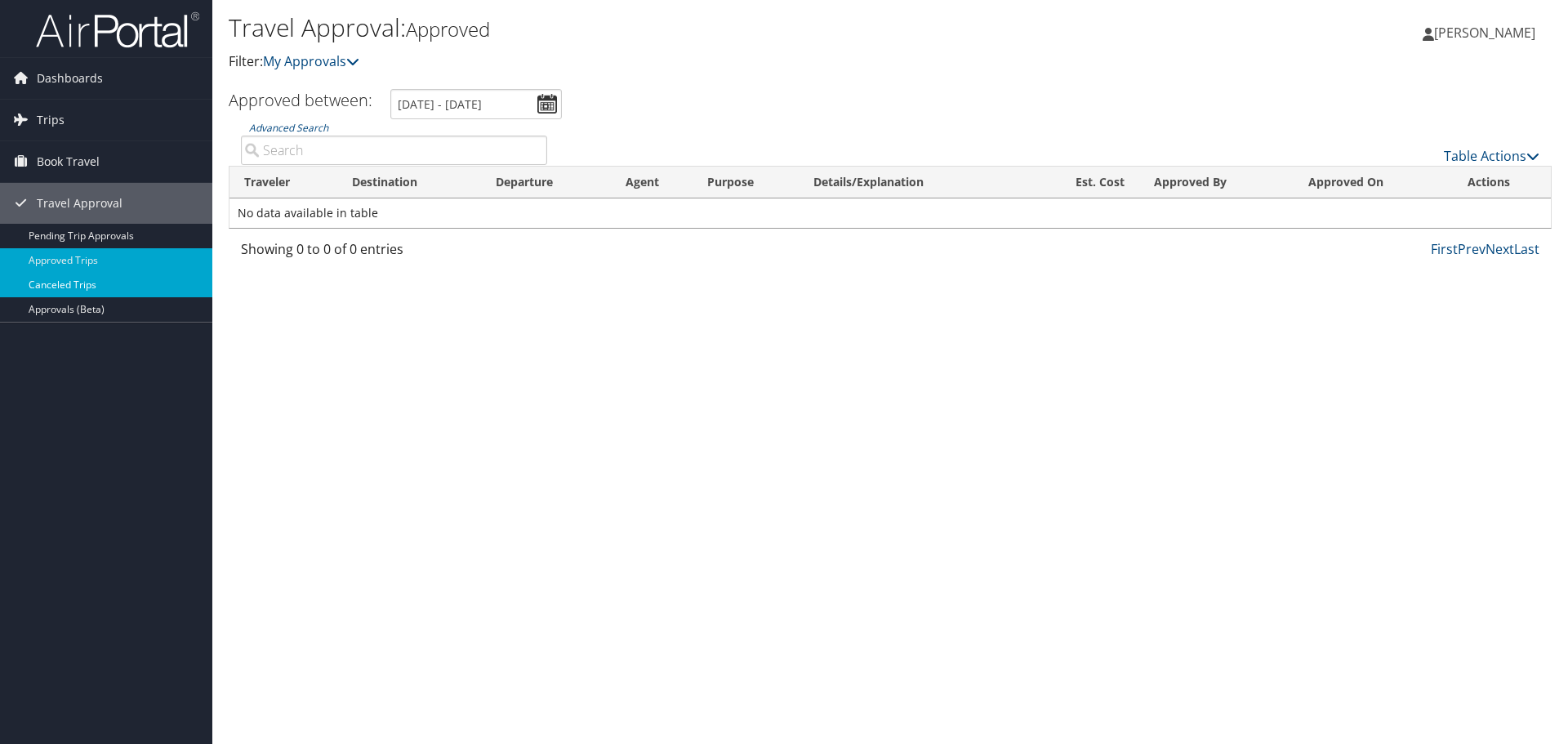
click at [89, 283] on link "Canceled Trips" at bounding box center [106, 285] width 213 height 24
